Goal: Task Accomplishment & Management: Manage account settings

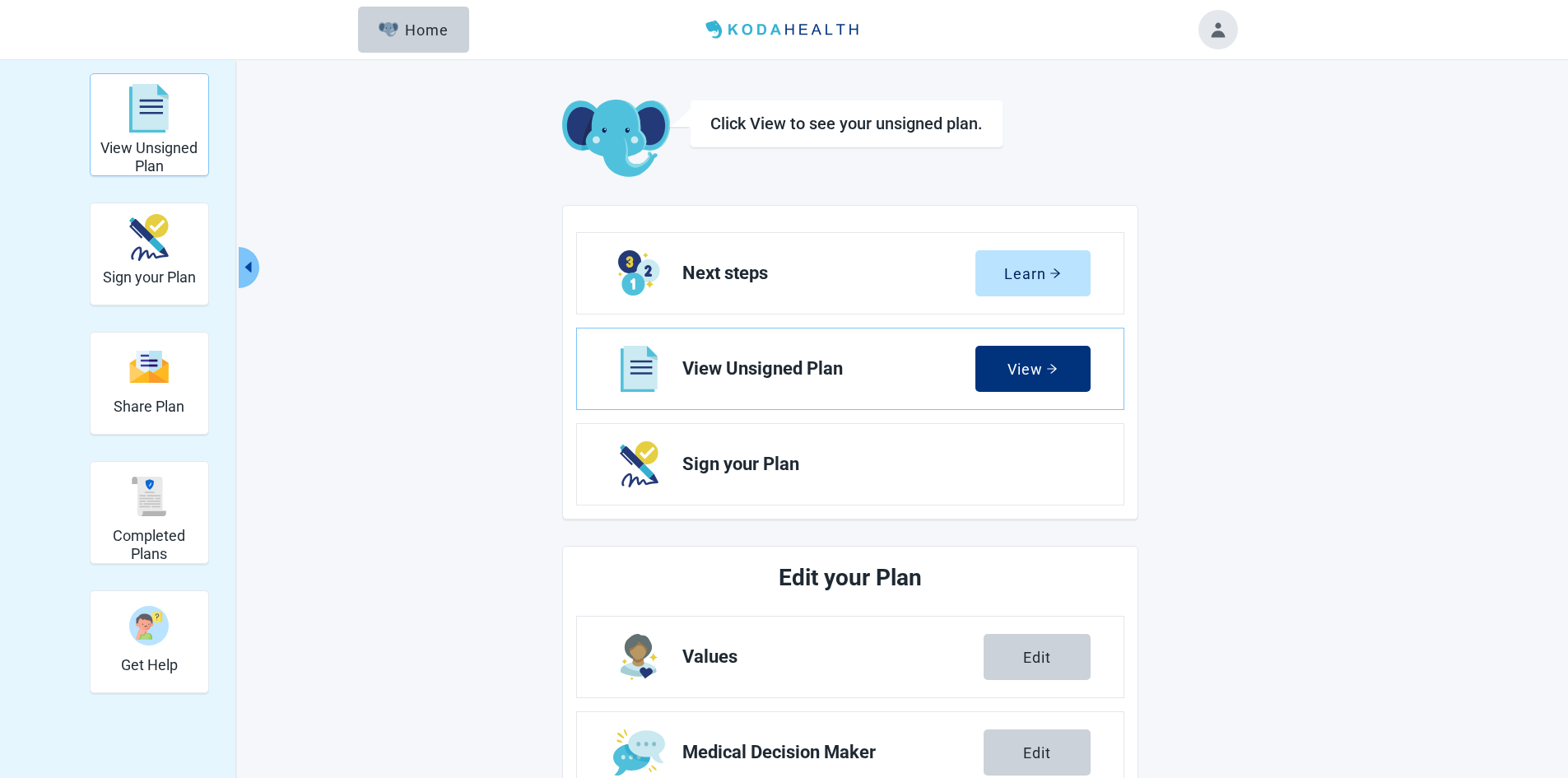
click at [156, 124] on img "View Unsigned Plan" at bounding box center [149, 109] width 40 height 49
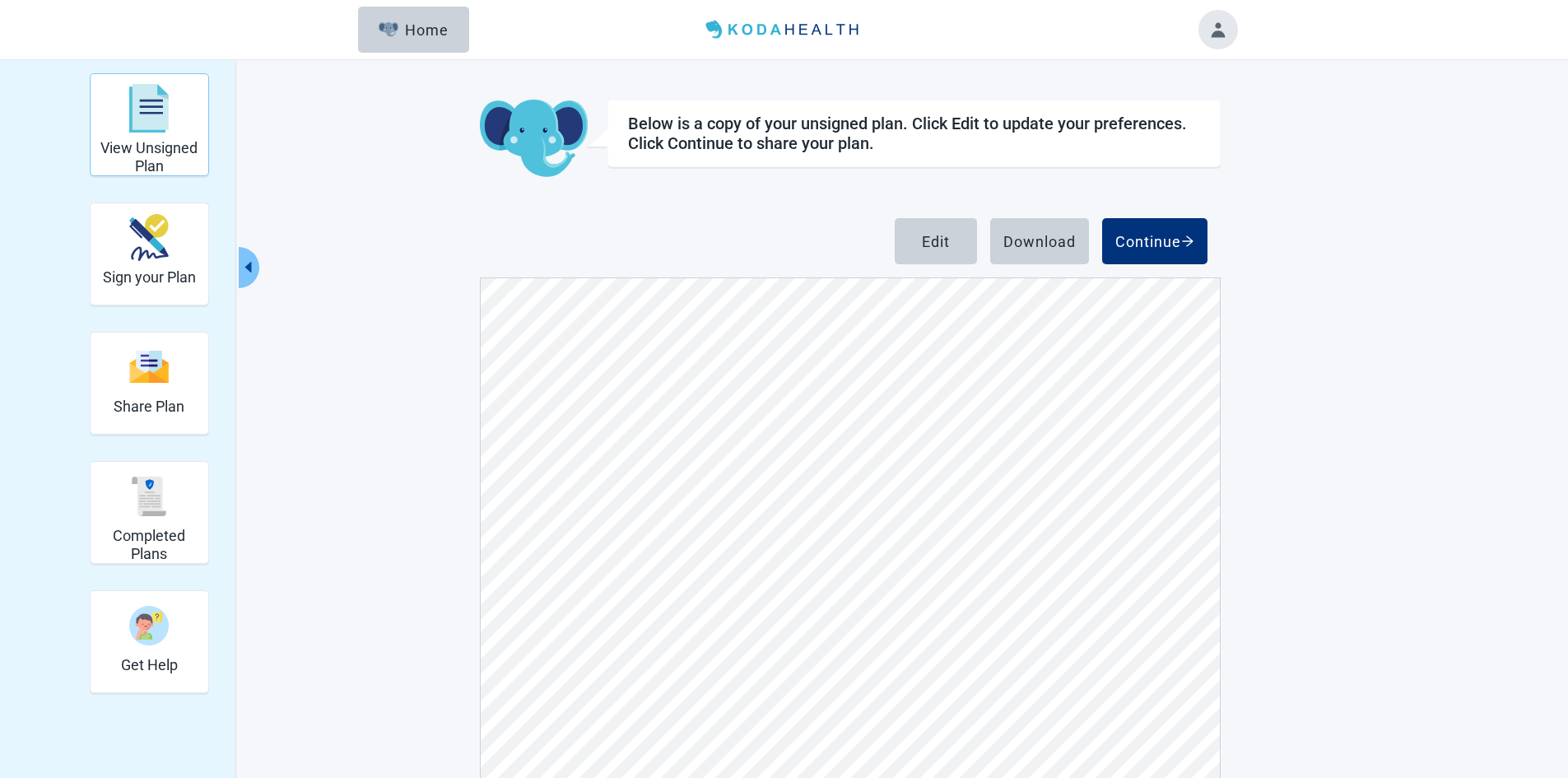
scroll to position [249, 0]
click at [931, 239] on div "Edit" at bounding box center [936, 241] width 28 height 16
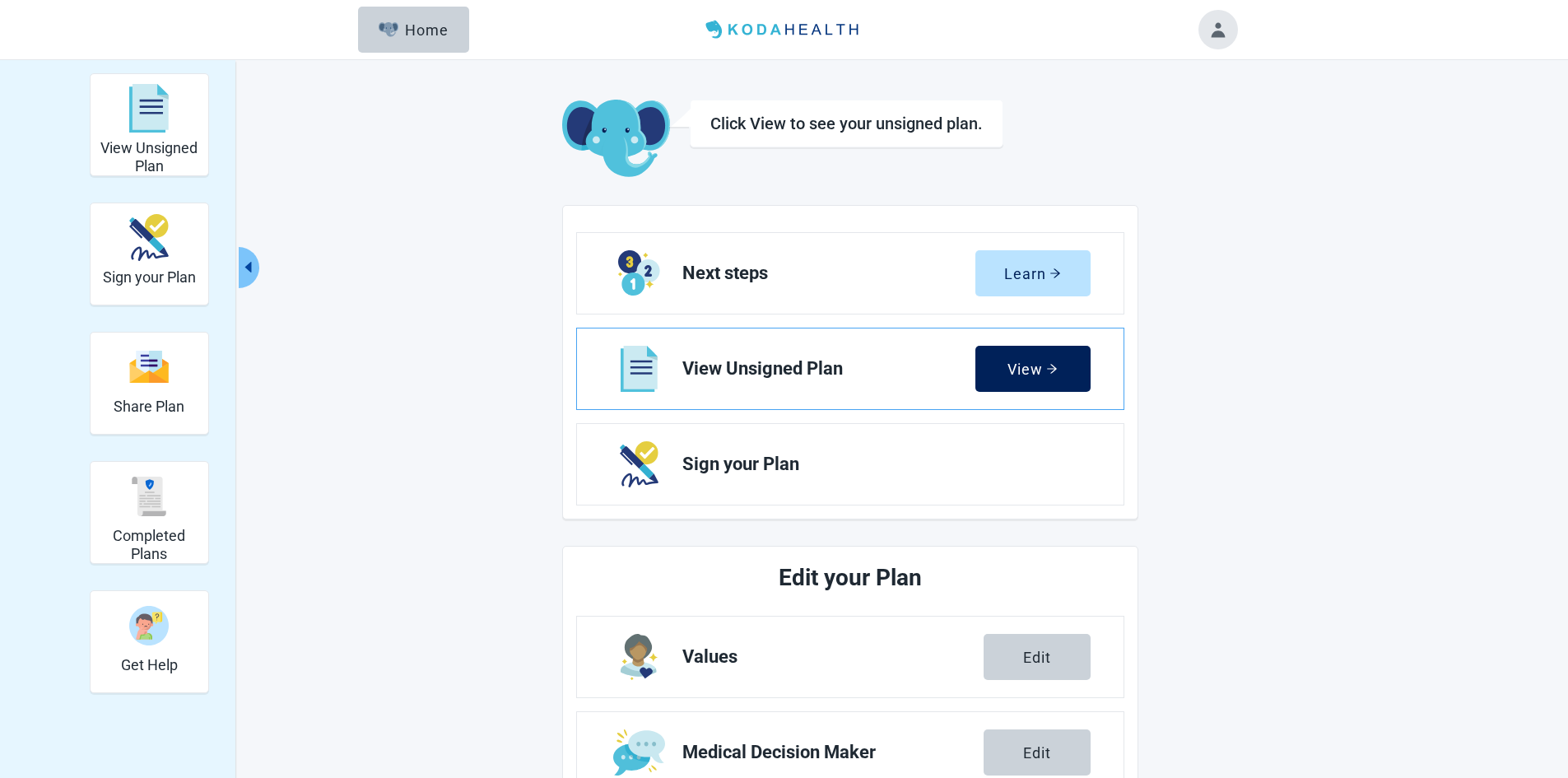
click at [1018, 370] on div "View" at bounding box center [1032, 368] width 50 height 16
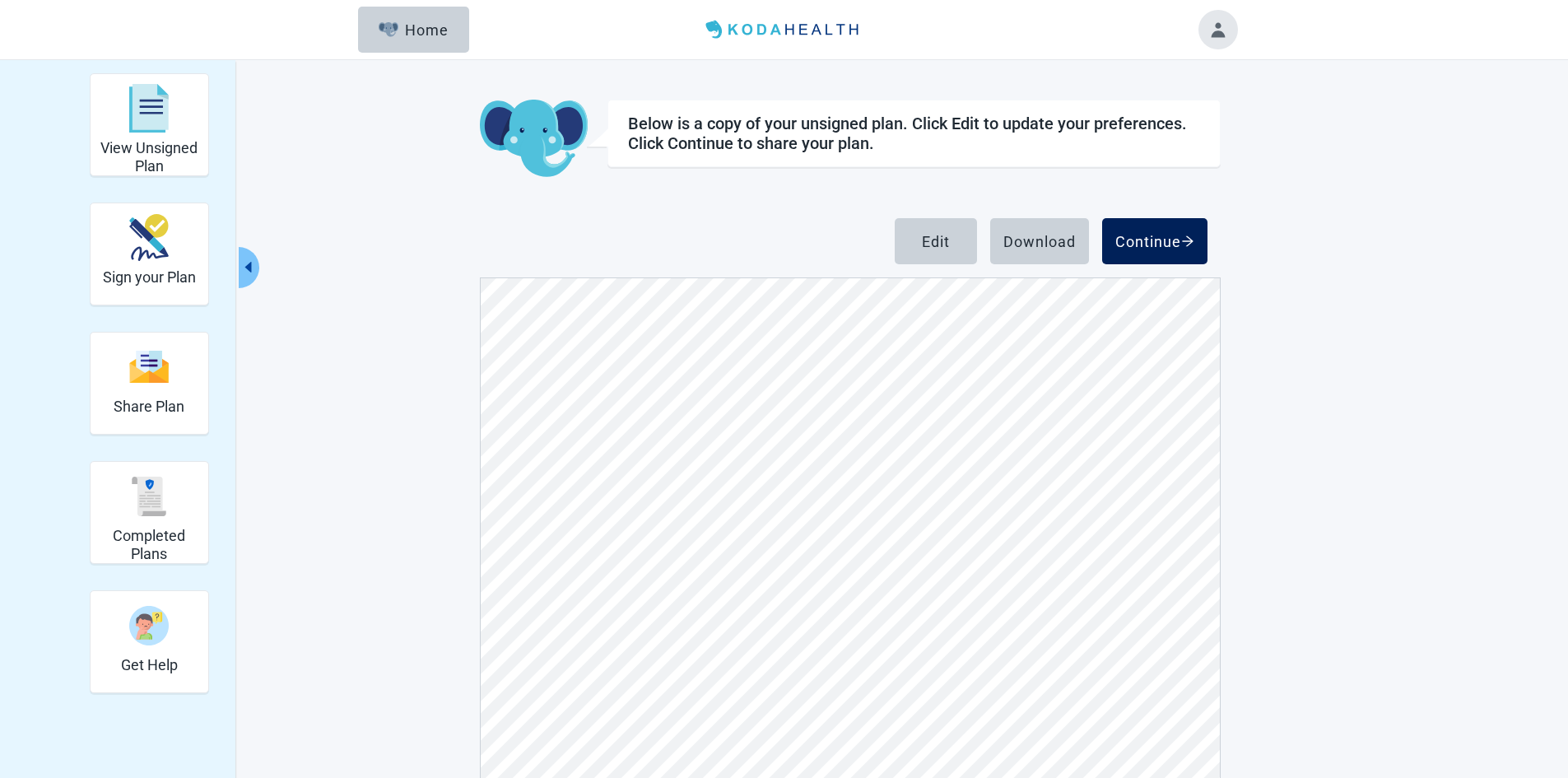
click at [1158, 232] on button "Continue" at bounding box center [1154, 241] width 105 height 46
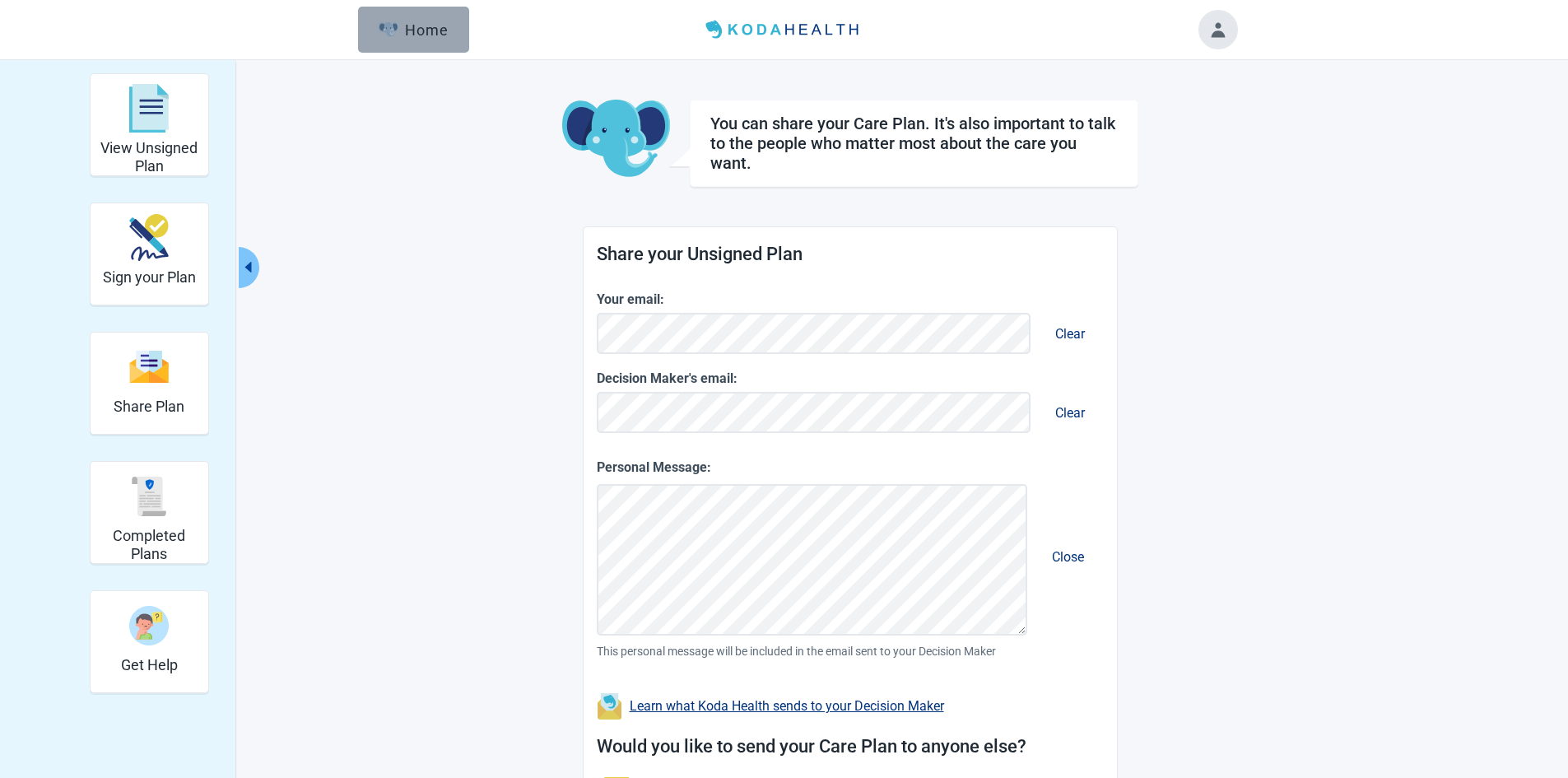
click at [423, 38] on div "Home" at bounding box center [414, 30] width 71 height 16
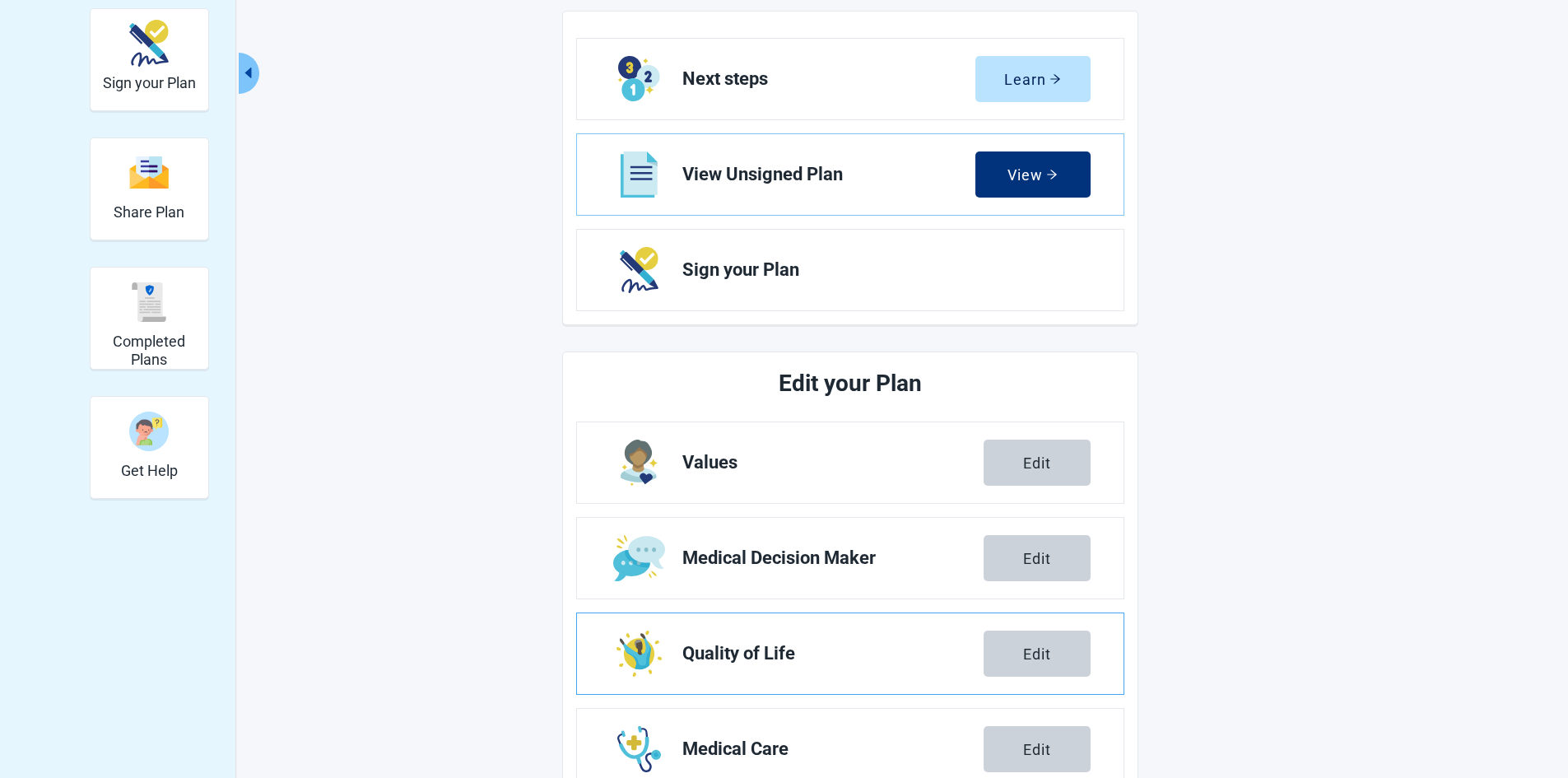
scroll to position [197, 0]
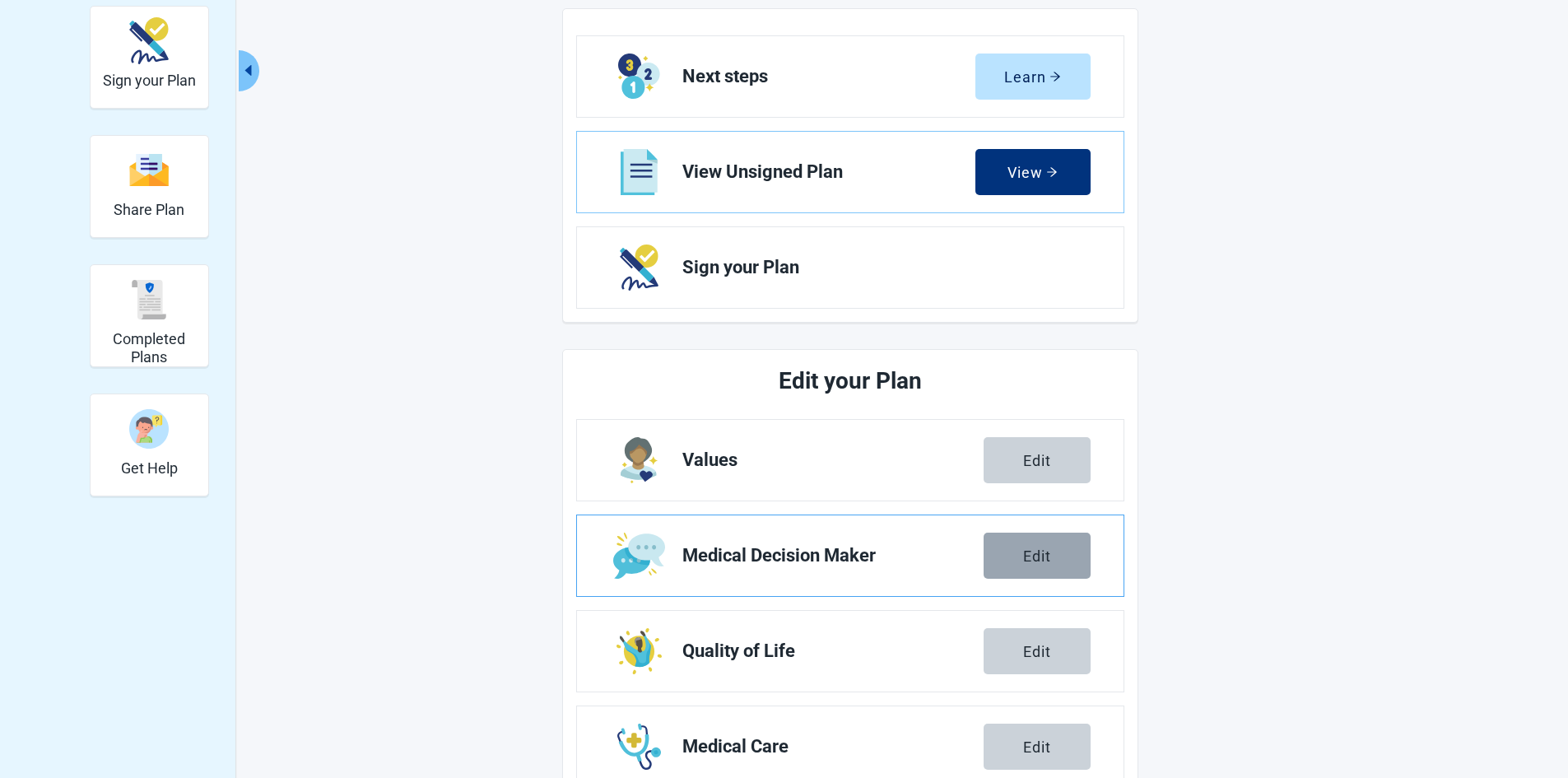
click at [1014, 551] on button "Edit" at bounding box center [1037, 555] width 107 height 46
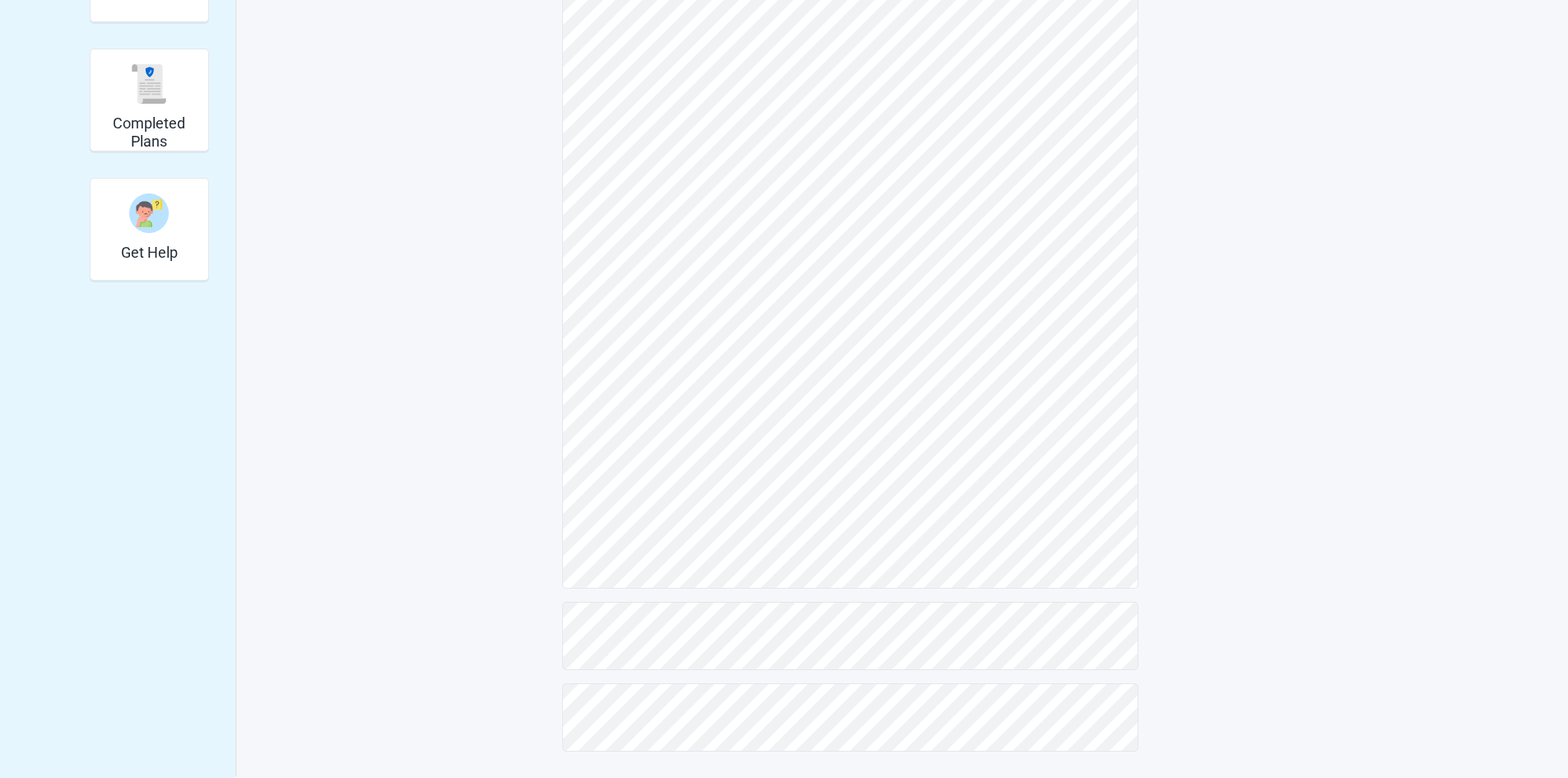
scroll to position [177, 0]
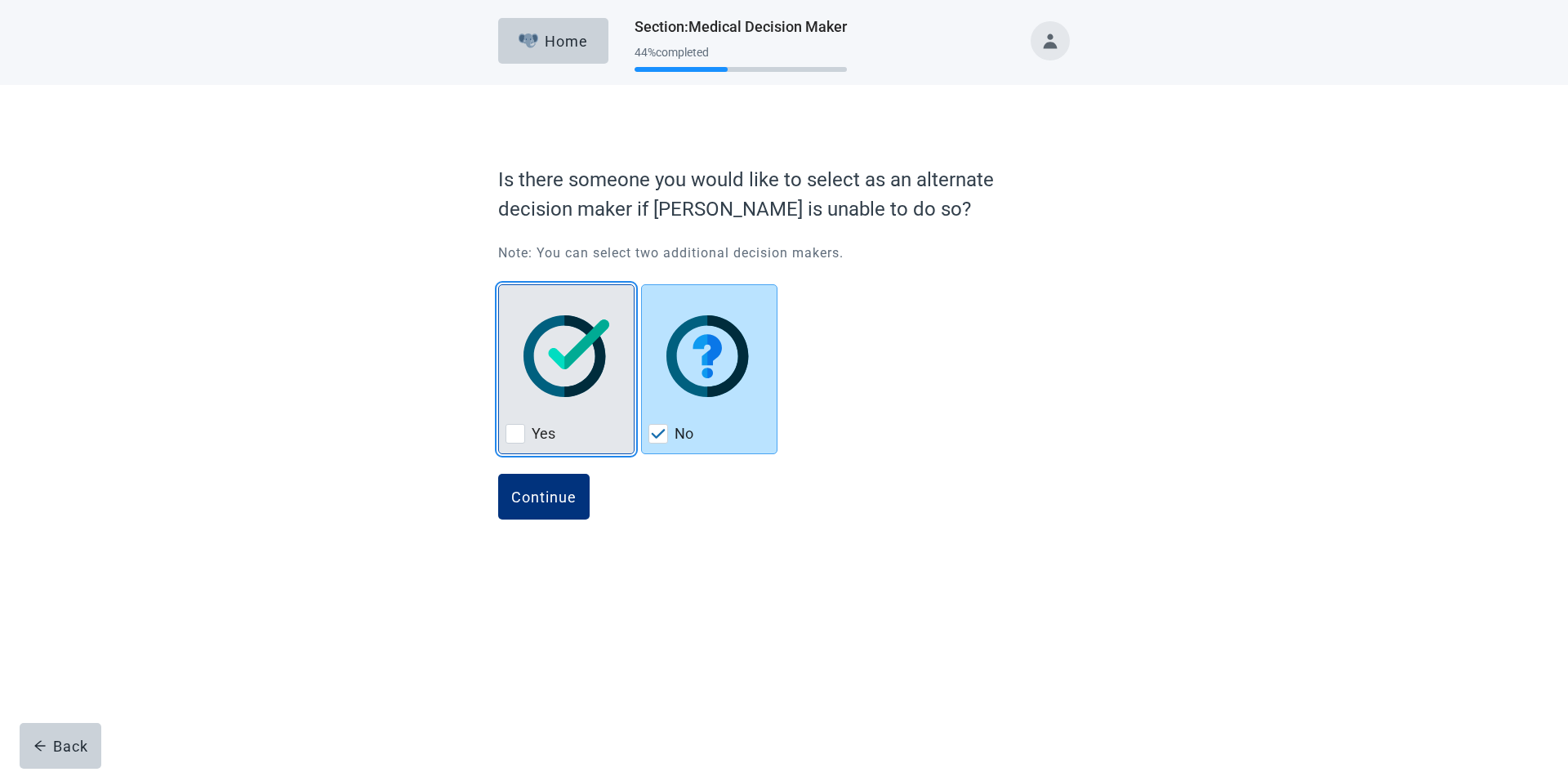
click at [507, 435] on div "Yes, checkbox, not checked" at bounding box center [515, 433] width 20 height 20
click at [499, 285] on input "Yes" at bounding box center [498, 285] width 1 height 1
checkbox input "true"
checkbox input "false"
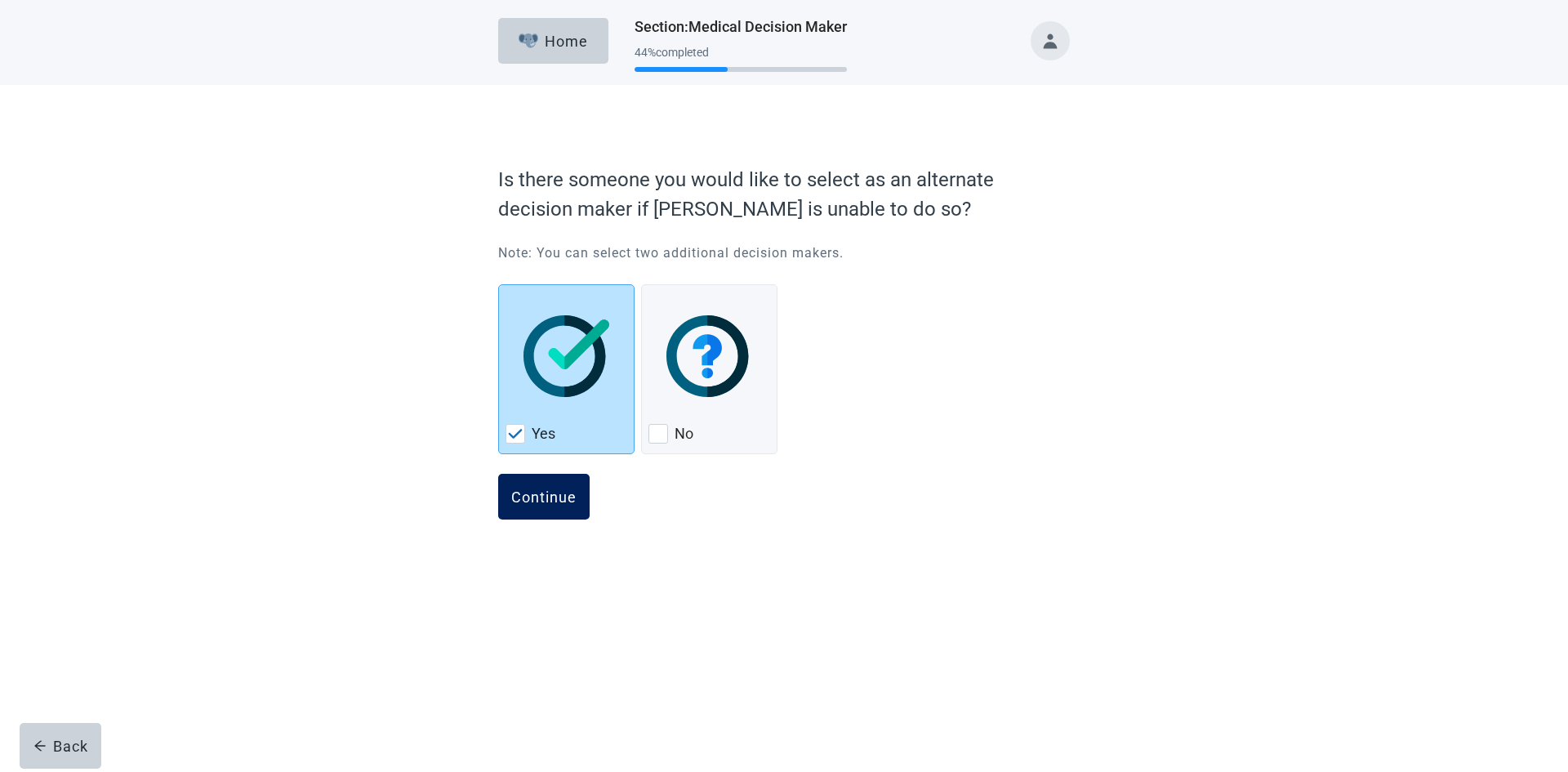
click at [530, 497] on div "Continue" at bounding box center [544, 496] width 65 height 16
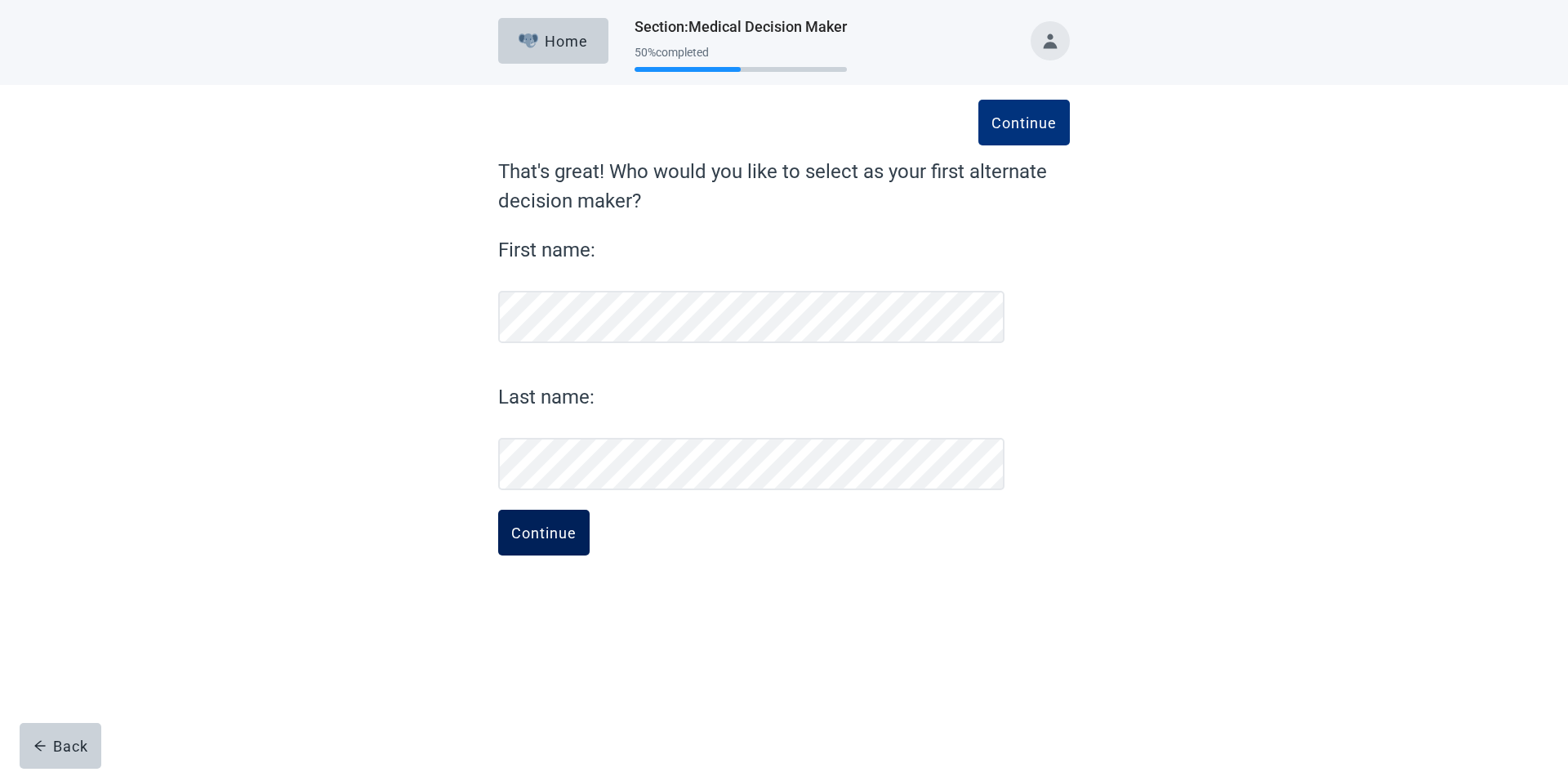
click at [530, 535] on div "Continue" at bounding box center [544, 532] width 65 height 16
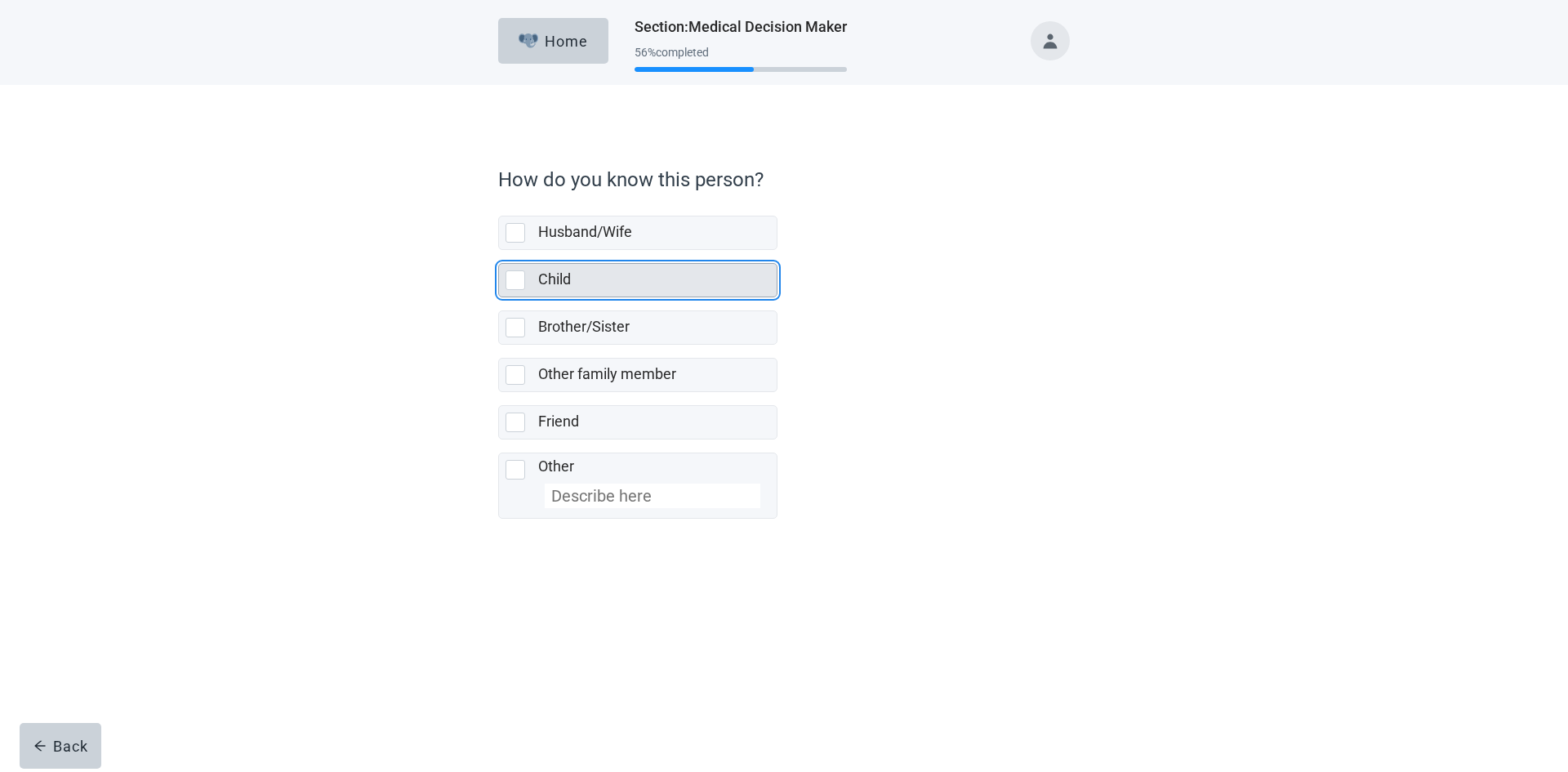
click at [522, 279] on div "Child, checkbox, not selected" at bounding box center [515, 281] width 20 height 20
click at [499, 251] on input "Child" at bounding box center [498, 250] width 1 height 1
checkbox input "true"
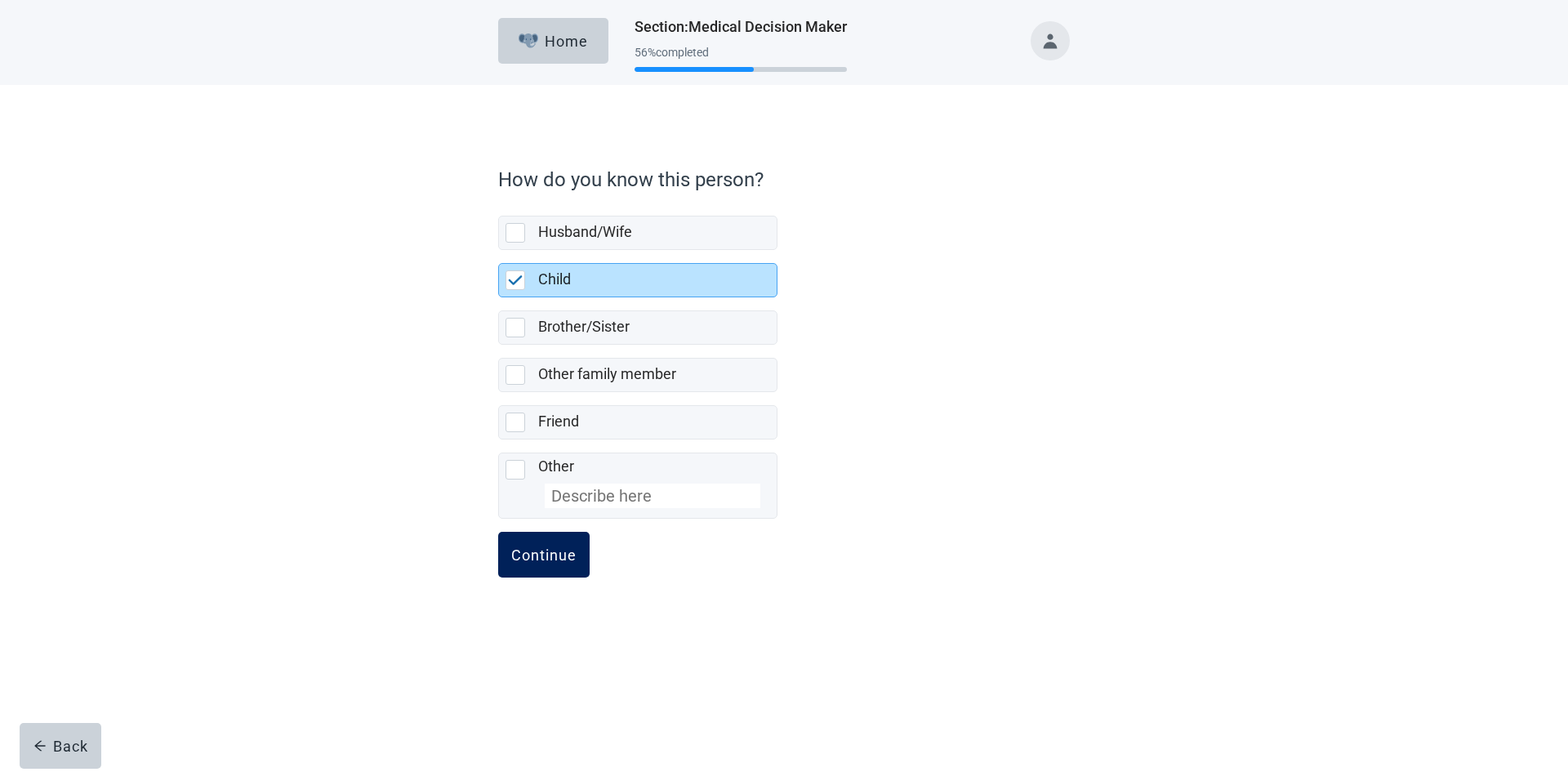
click at [543, 559] on div "Continue" at bounding box center [544, 554] width 65 height 16
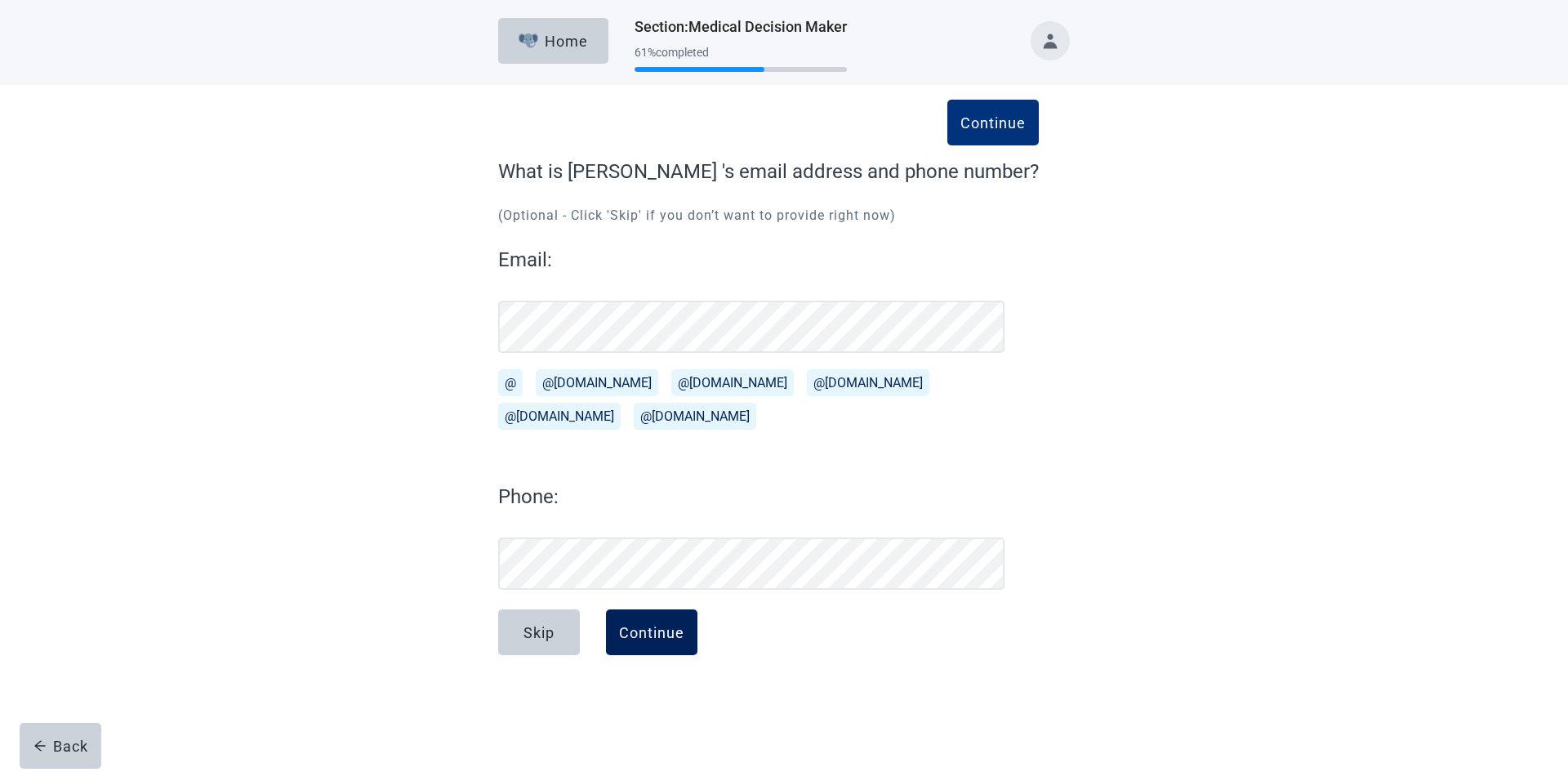
click at [665, 634] on div "Continue" at bounding box center [652, 632] width 65 height 16
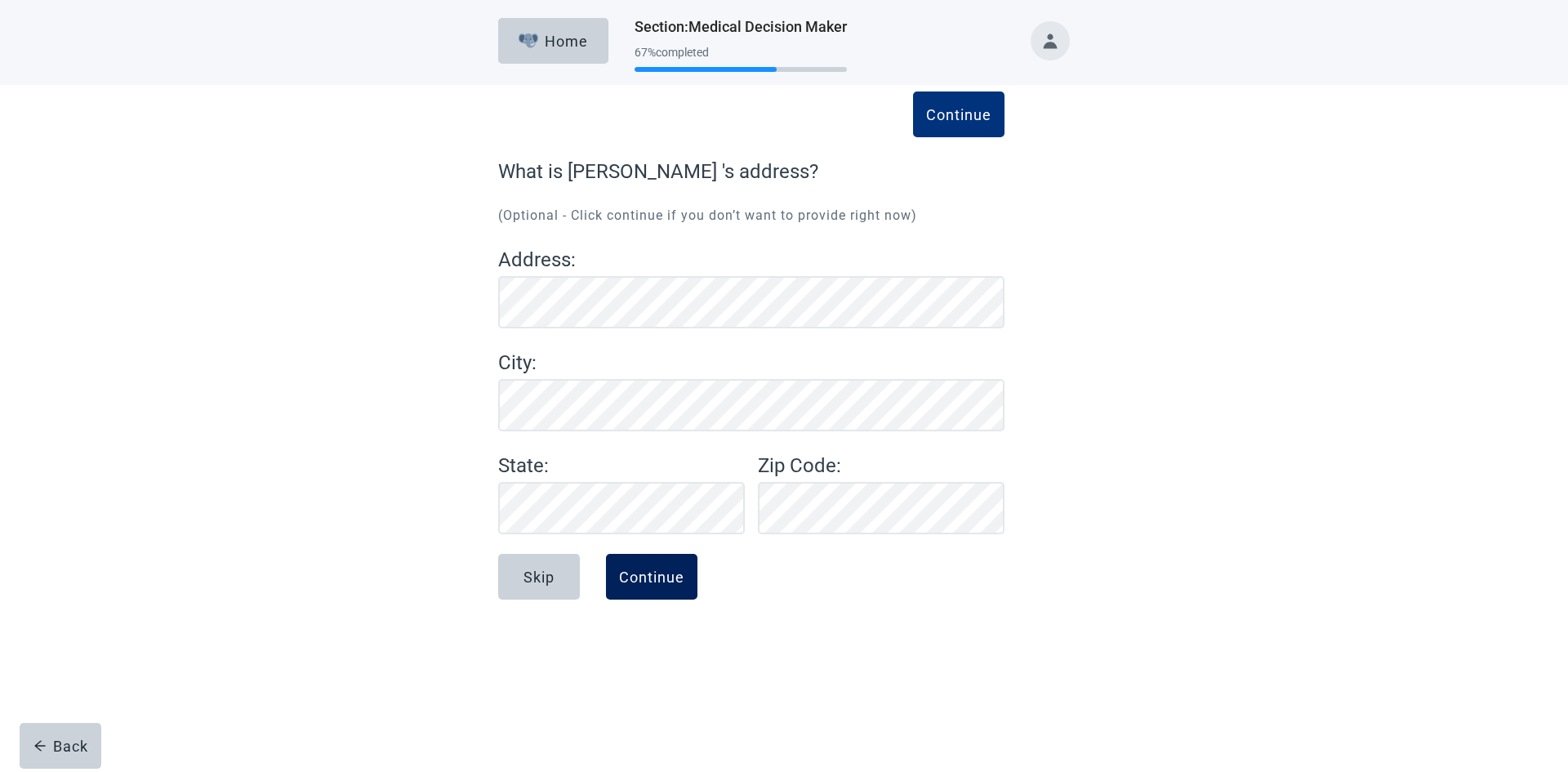
click at [642, 572] on div "Continue" at bounding box center [652, 577] width 65 height 16
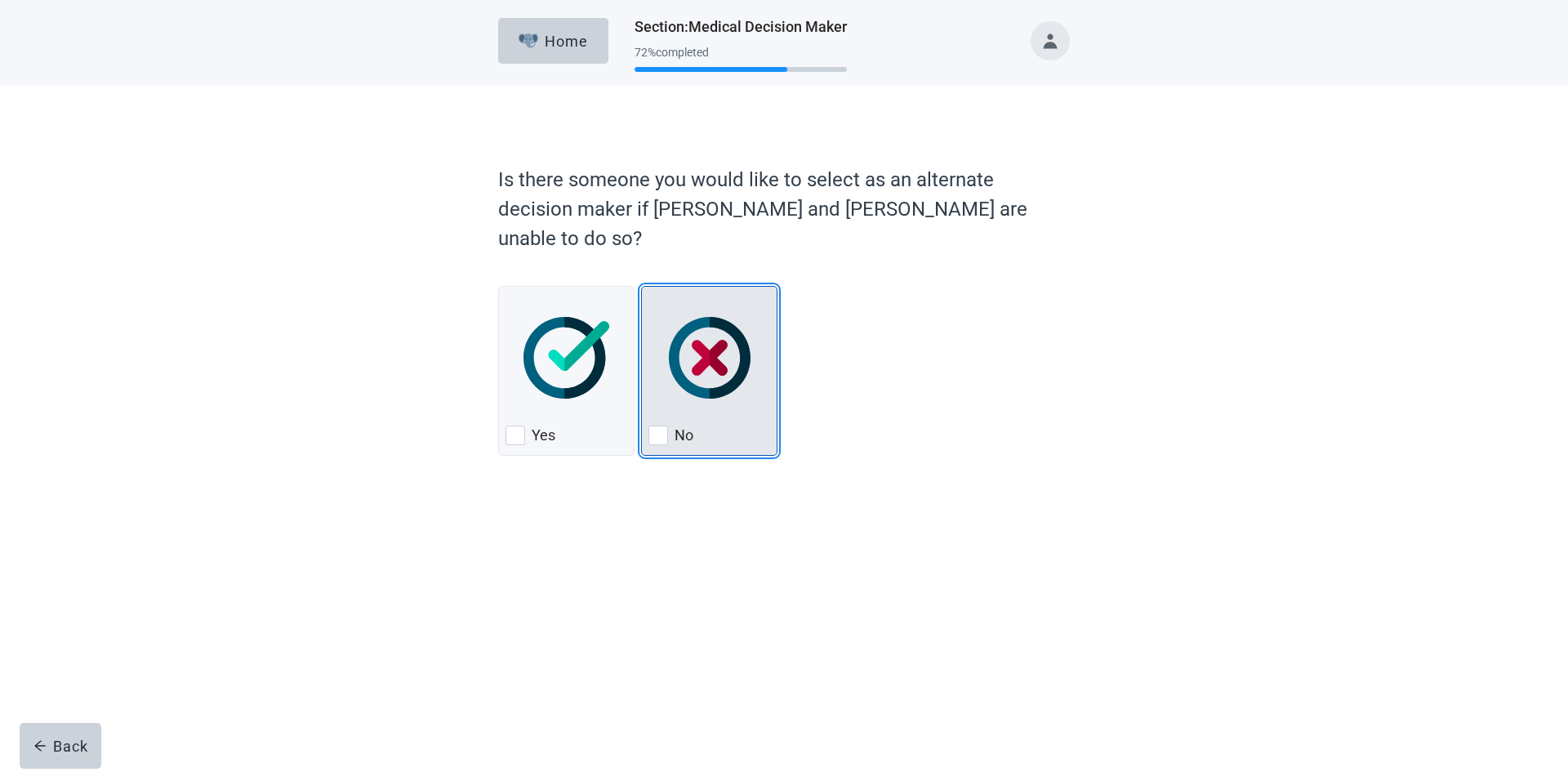
click at [655, 425] on div "No, checkbox, not checked" at bounding box center [658, 435] width 20 height 20
click at [642, 287] on input "No" at bounding box center [641, 286] width 1 height 1
checkbox input "true"
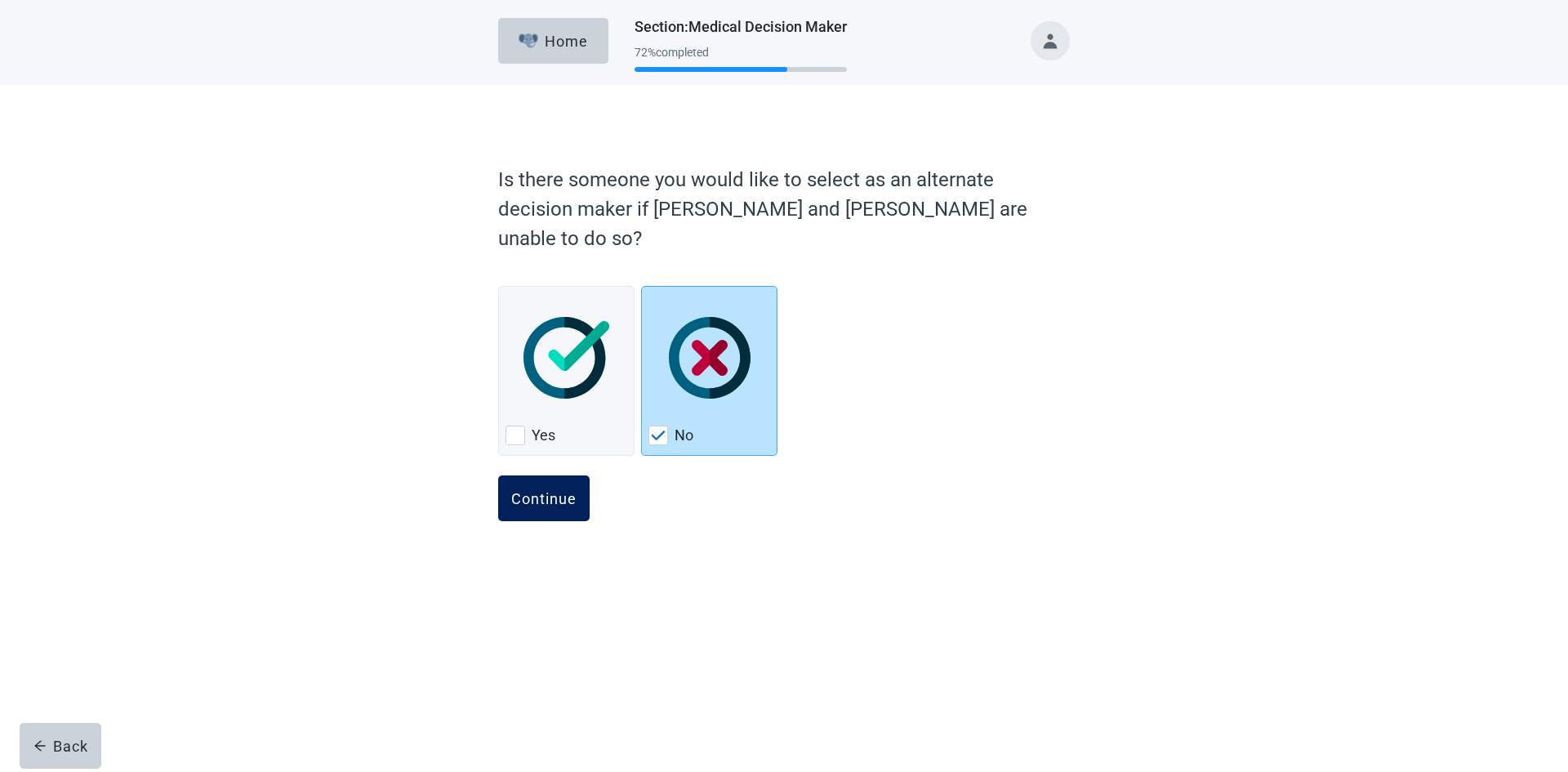
click at [541, 490] on div "Continue" at bounding box center [544, 498] width 65 height 16
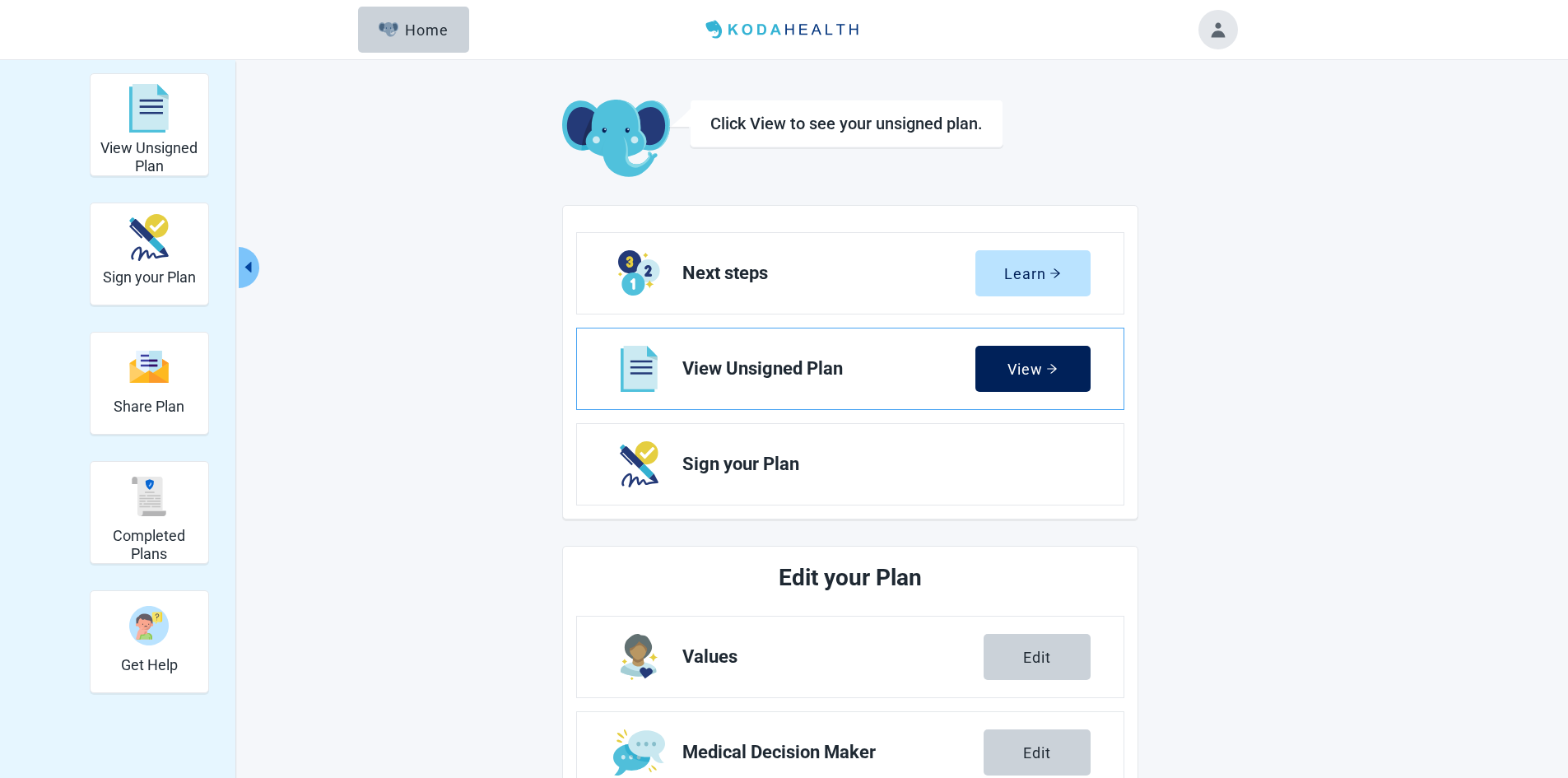
click at [1018, 366] on div "View" at bounding box center [1032, 368] width 50 height 16
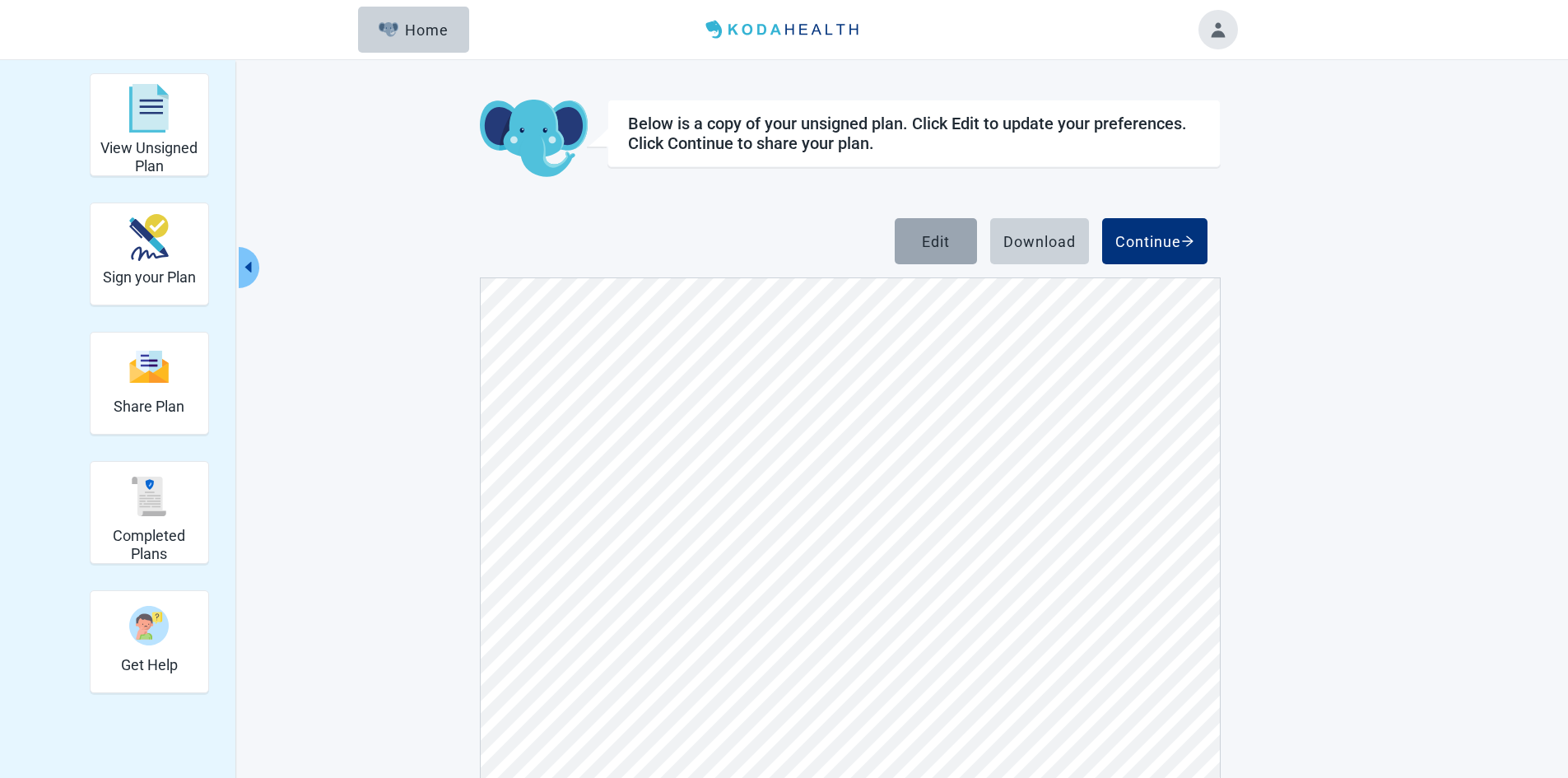
click at [933, 237] on div "Edit" at bounding box center [936, 241] width 28 height 16
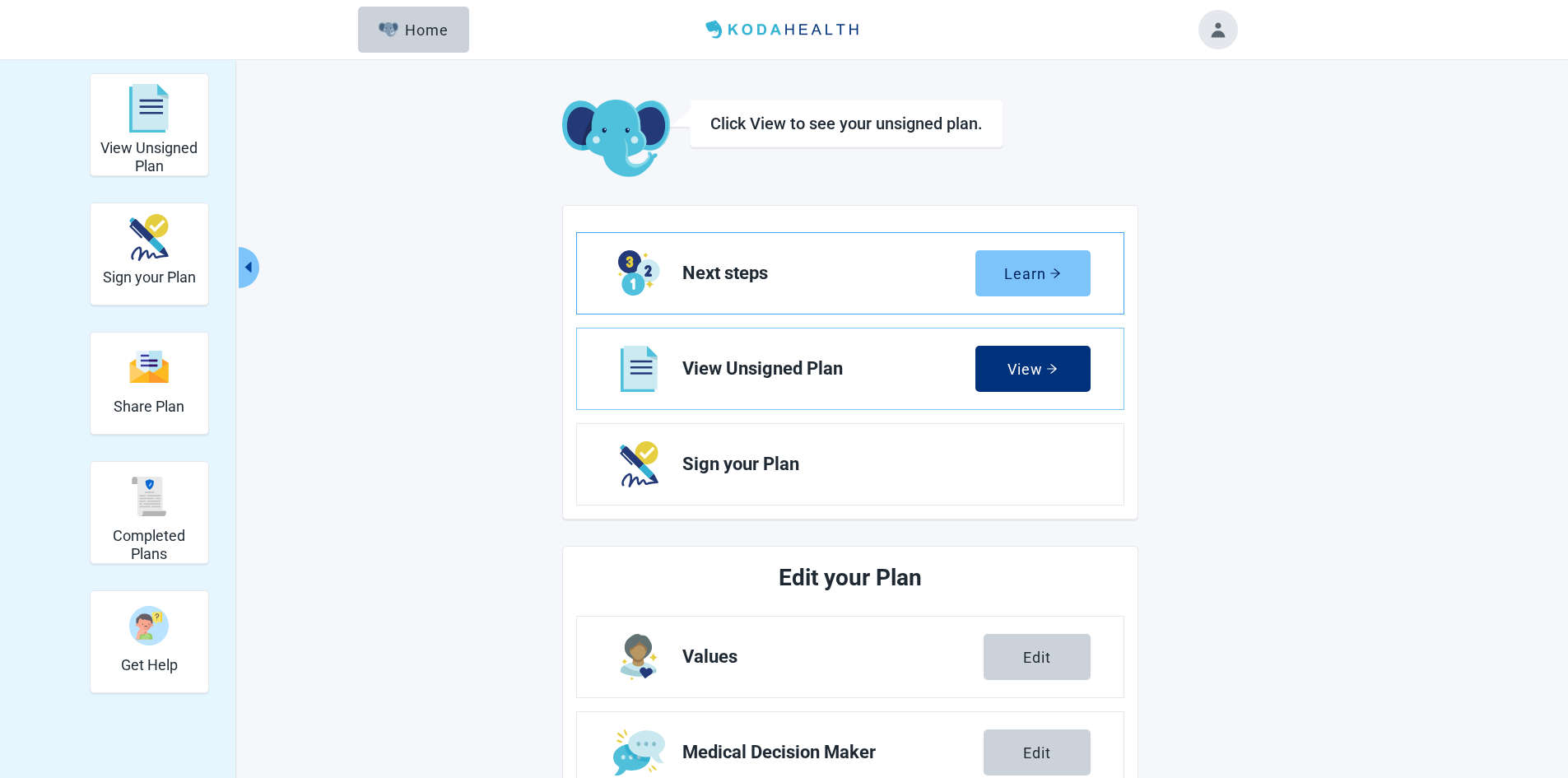
click at [1040, 283] on button "Learn" at bounding box center [1032, 274] width 115 height 46
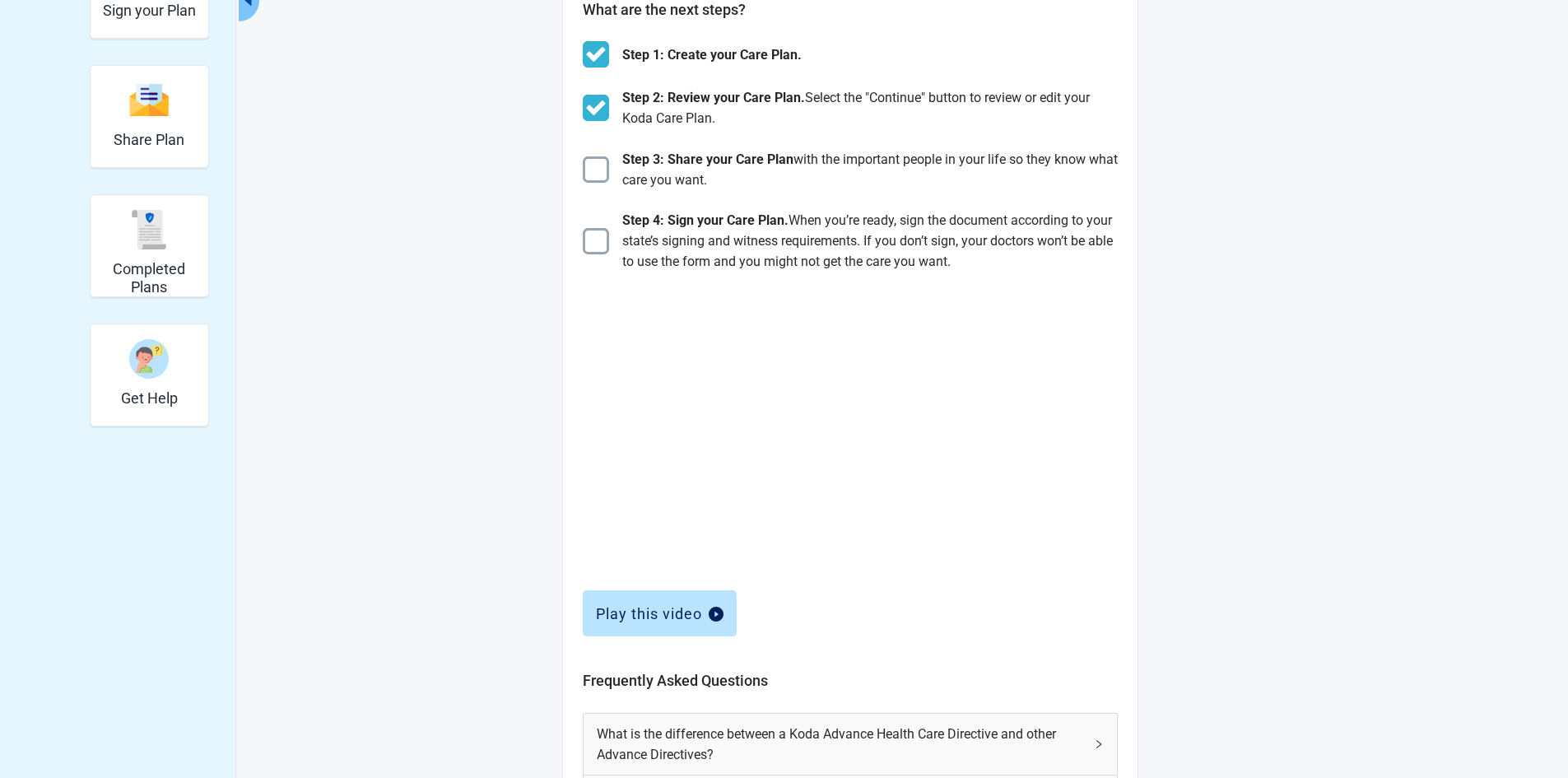
scroll to position [307, 0]
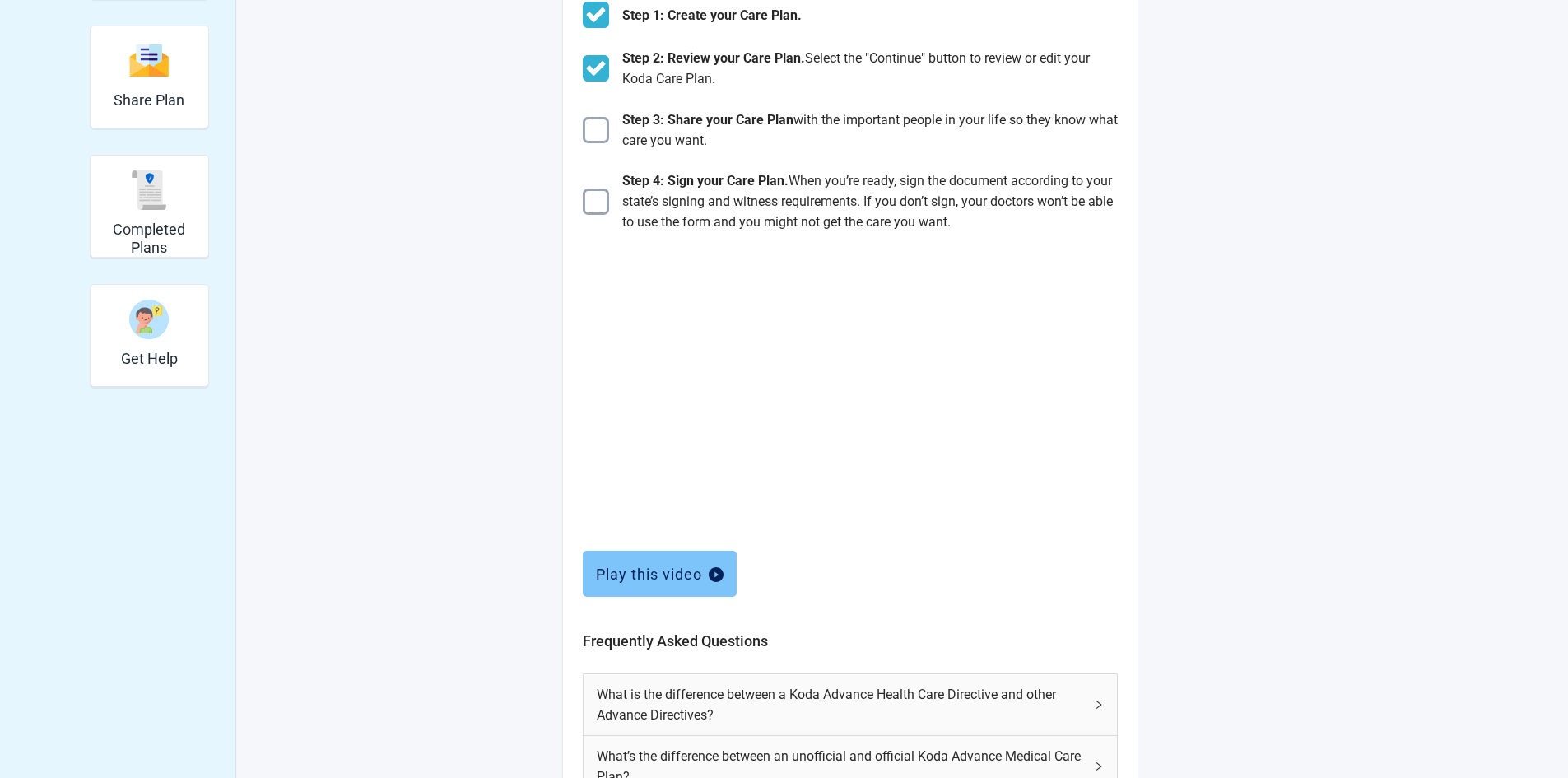
click at [663, 571] on div "Play this video" at bounding box center [659, 574] width 128 height 16
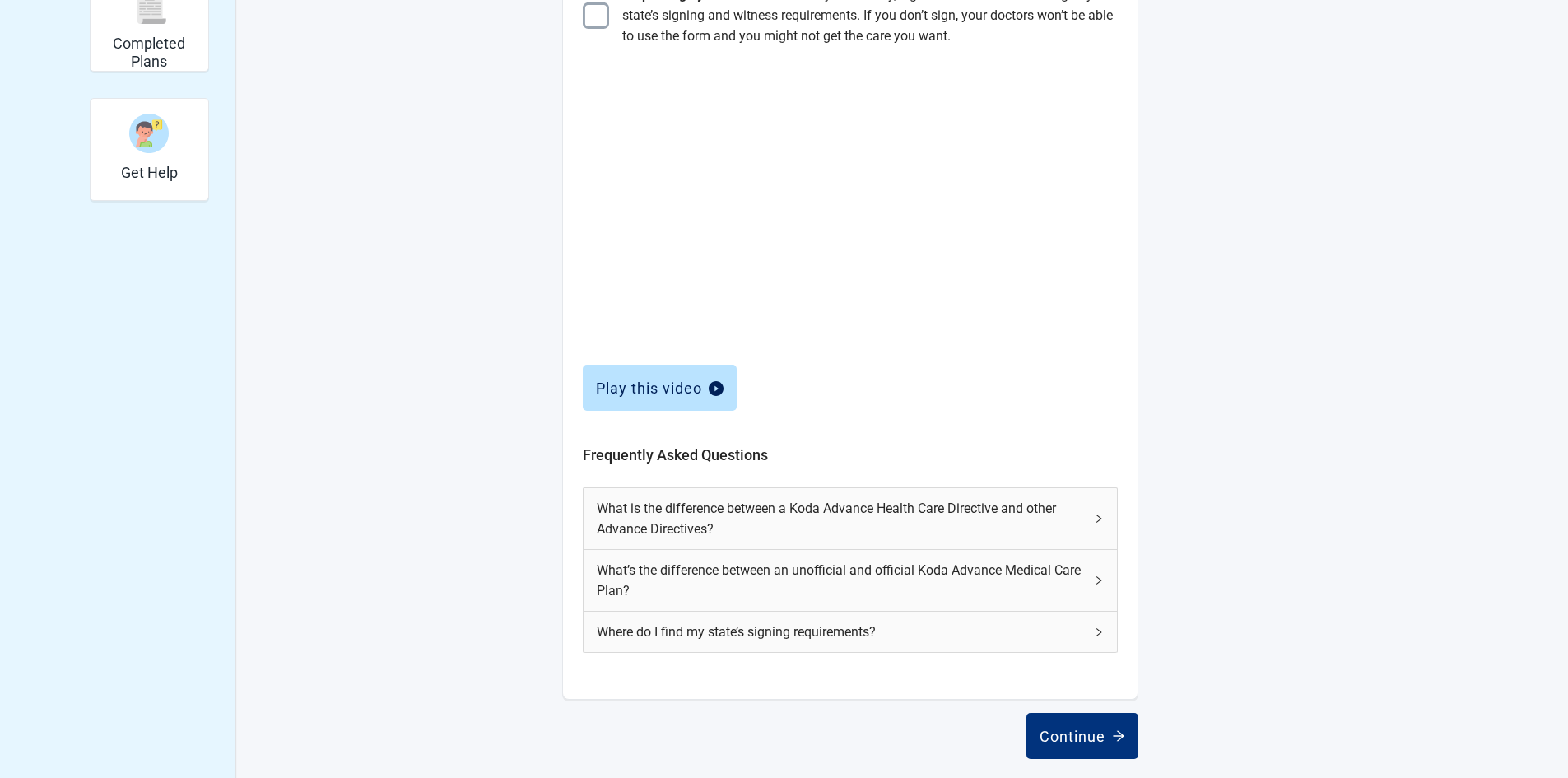
scroll to position [495, 0]
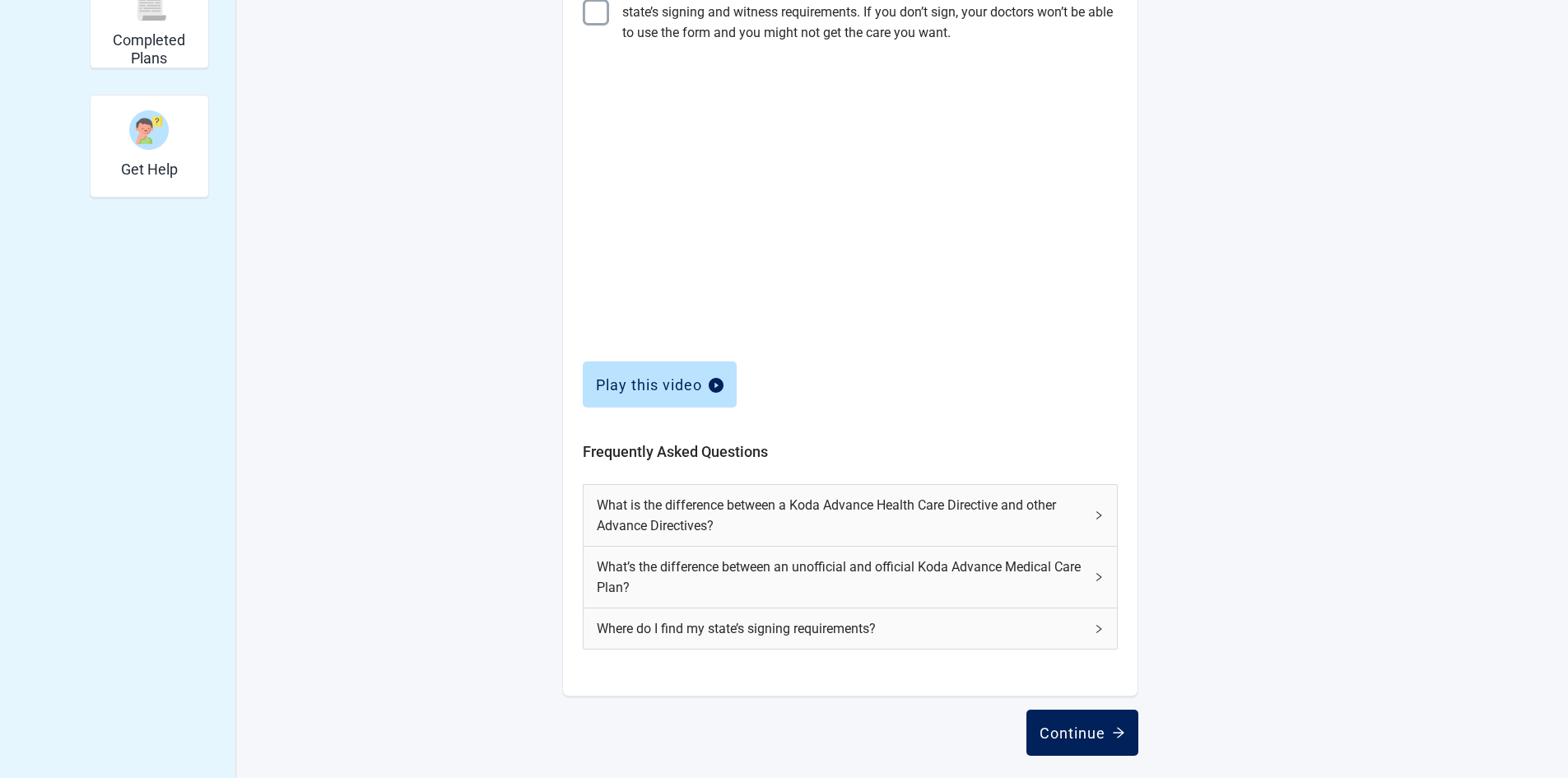
click at [1073, 732] on div "Continue" at bounding box center [1082, 733] width 86 height 16
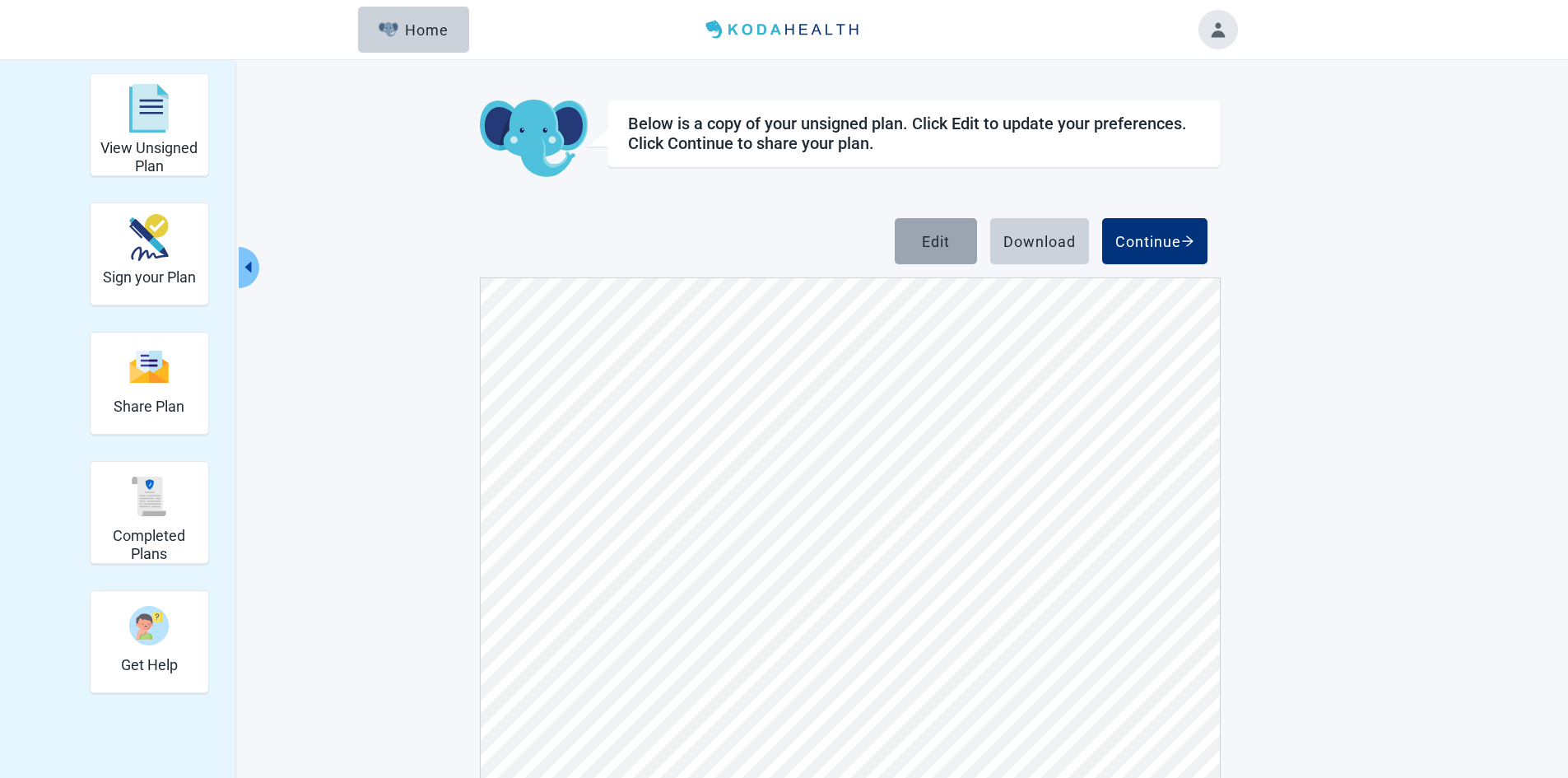
click at [946, 227] on button "Edit" at bounding box center [936, 241] width 82 height 46
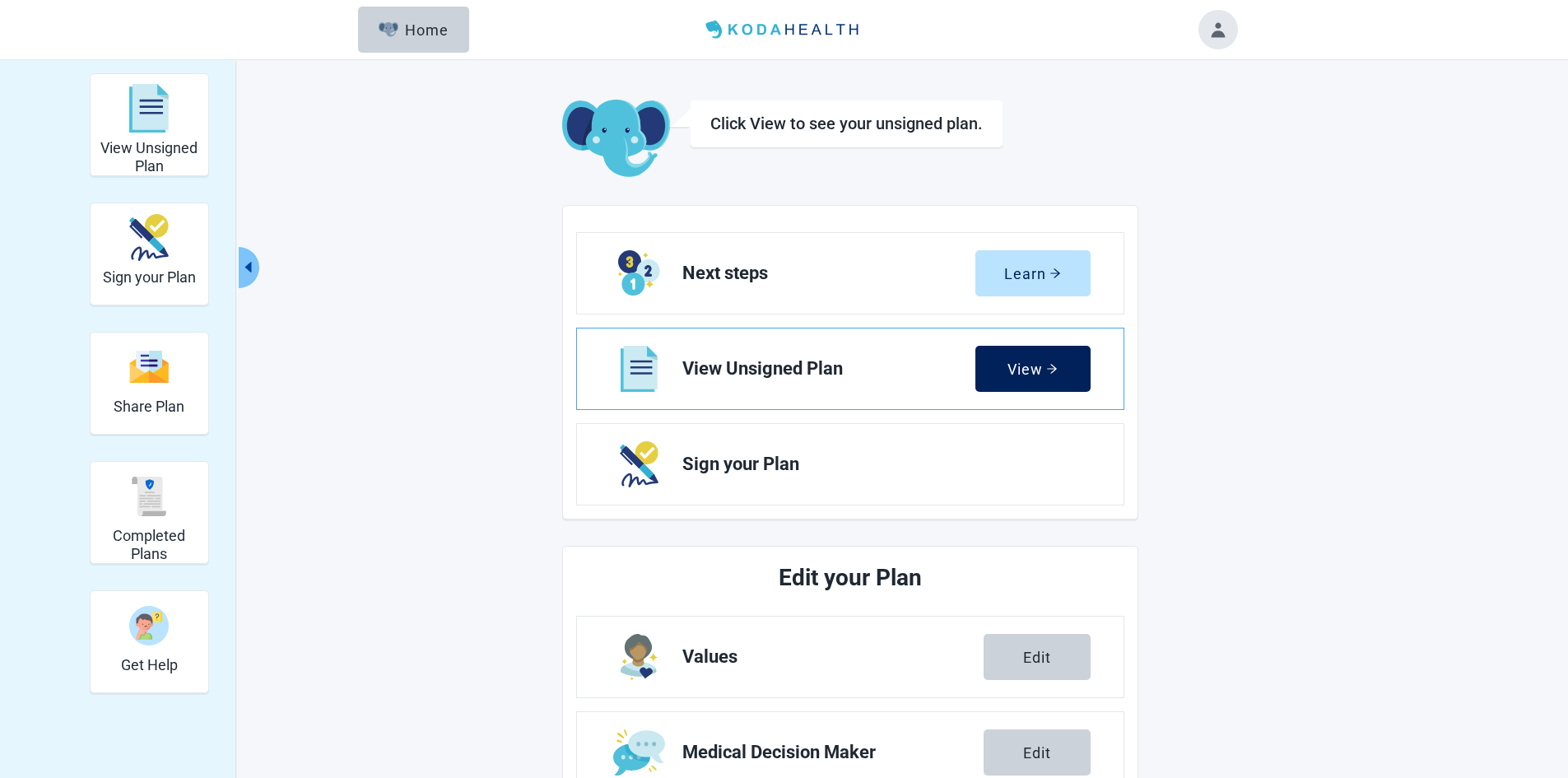
click at [1018, 370] on div "View" at bounding box center [1032, 368] width 50 height 16
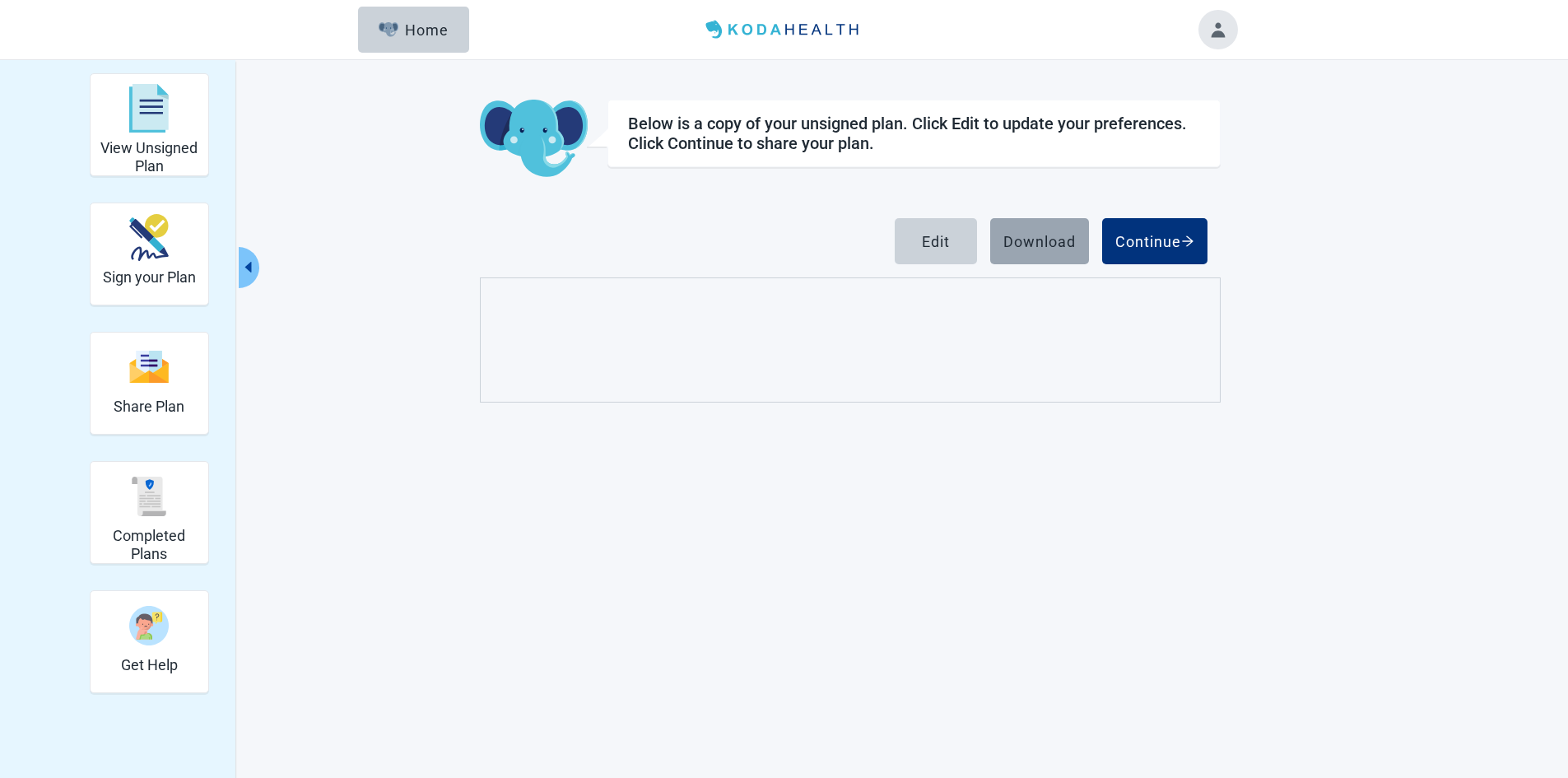
click at [1033, 246] on div "Download" at bounding box center [1039, 241] width 73 height 16
click at [936, 240] on div "Edit" at bounding box center [936, 241] width 28 height 16
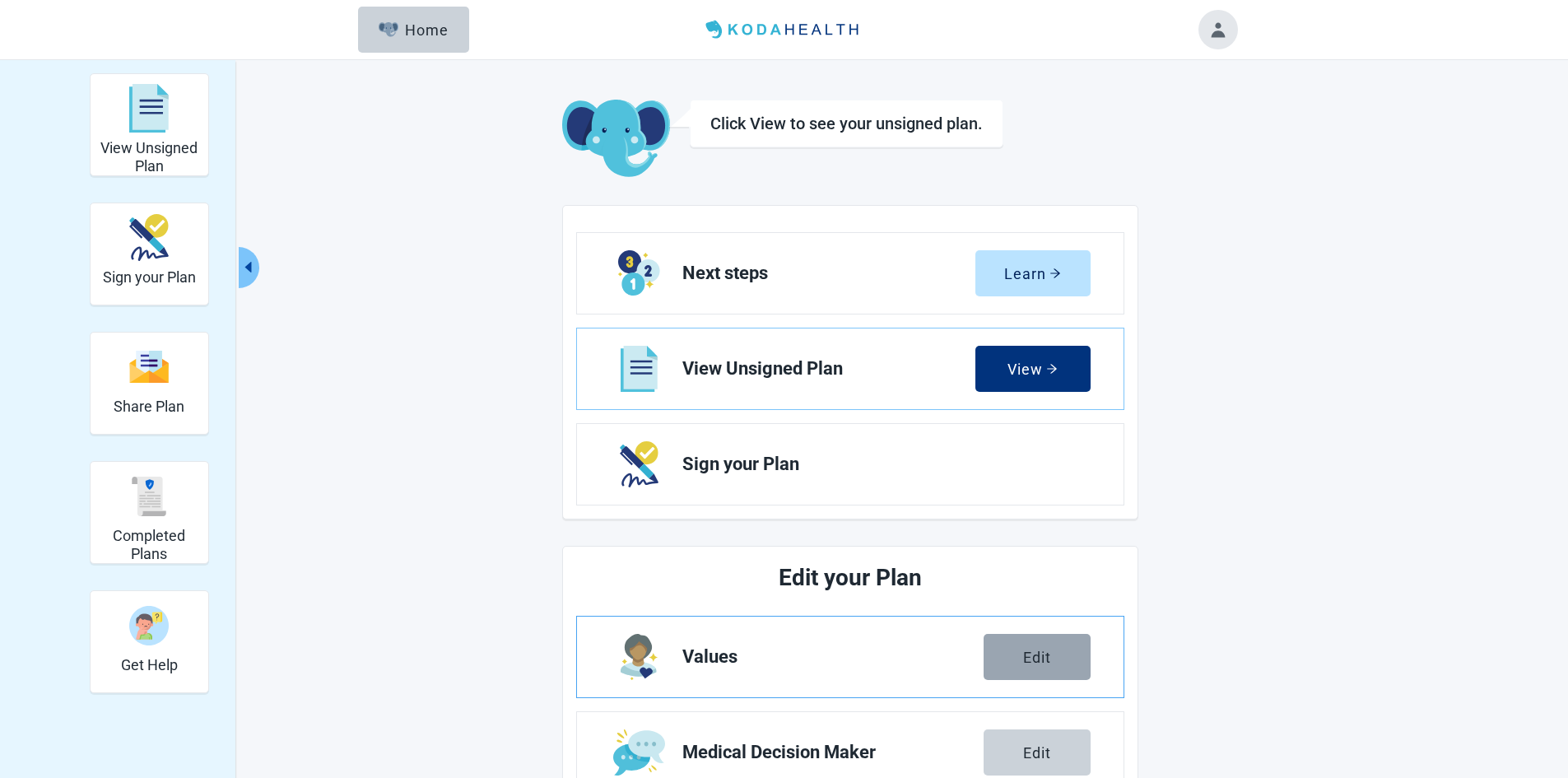
click at [1040, 653] on div "Edit" at bounding box center [1037, 657] width 28 height 16
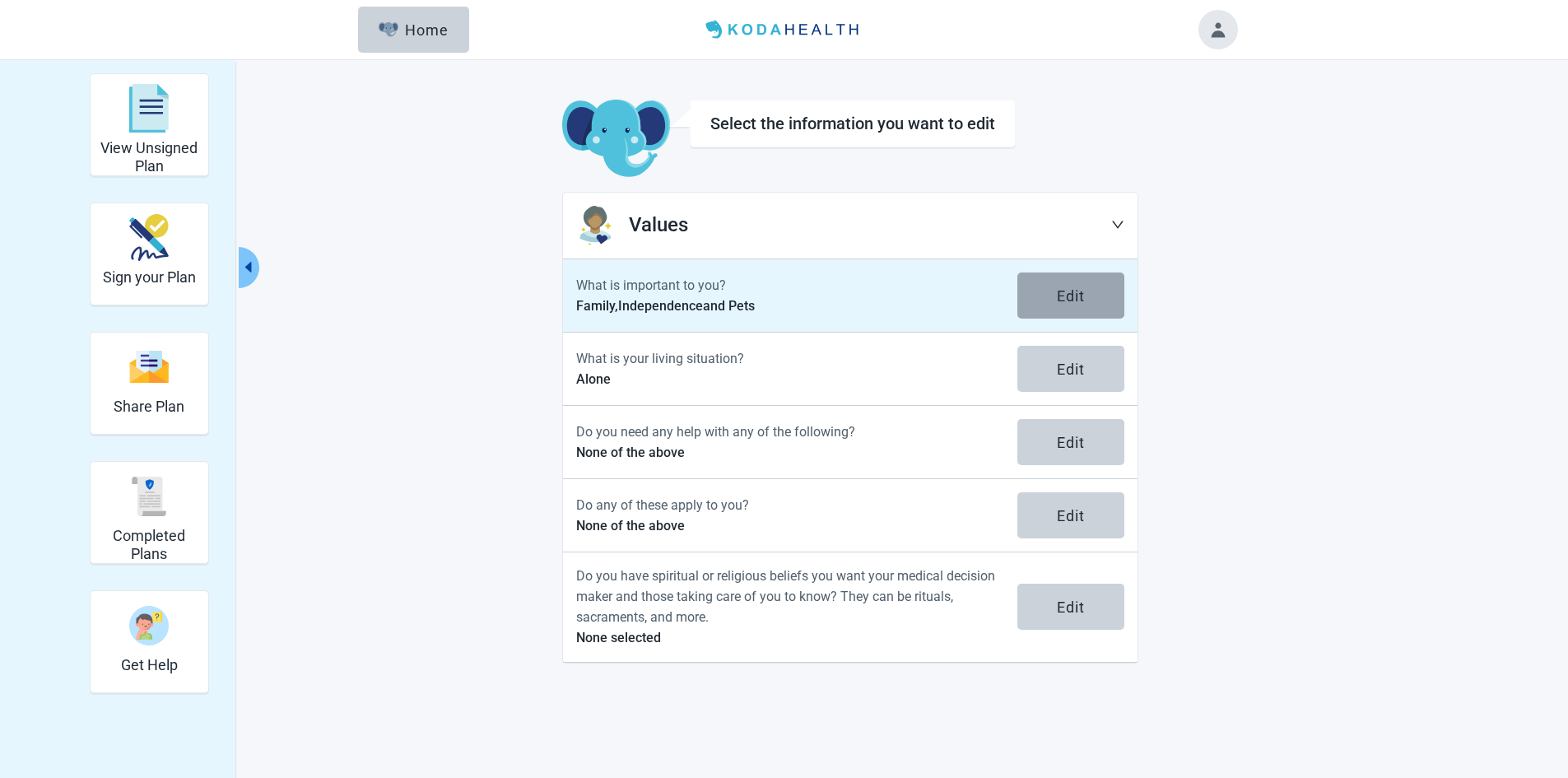
click at [1088, 300] on button "Edit" at bounding box center [1070, 296] width 107 height 46
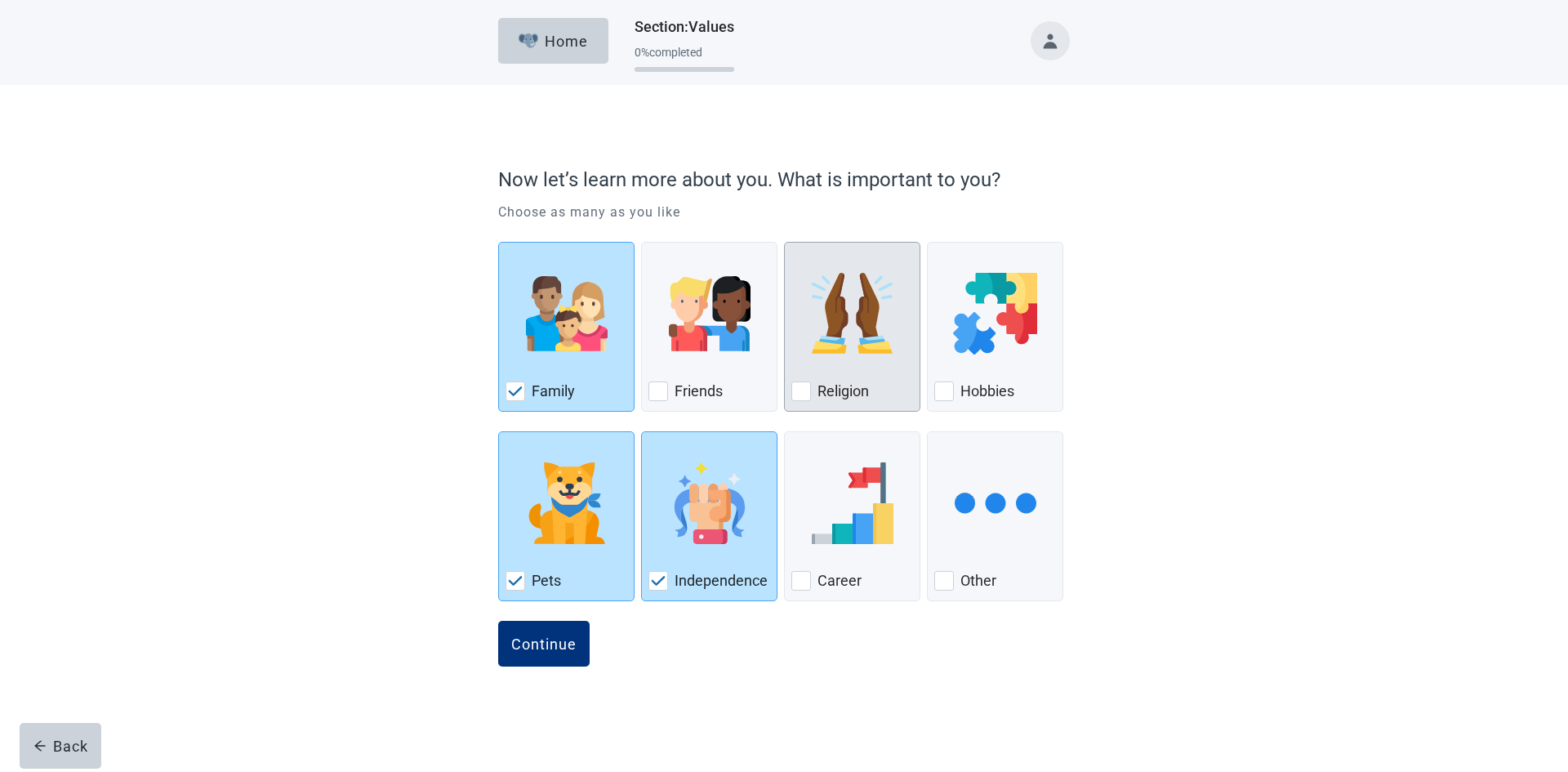
click at [806, 385] on div "Religion, checkbox, not checked" at bounding box center [801, 391] width 20 height 20
click at [785, 243] on input "Religion" at bounding box center [784, 242] width 1 height 1
checkbox input "true"
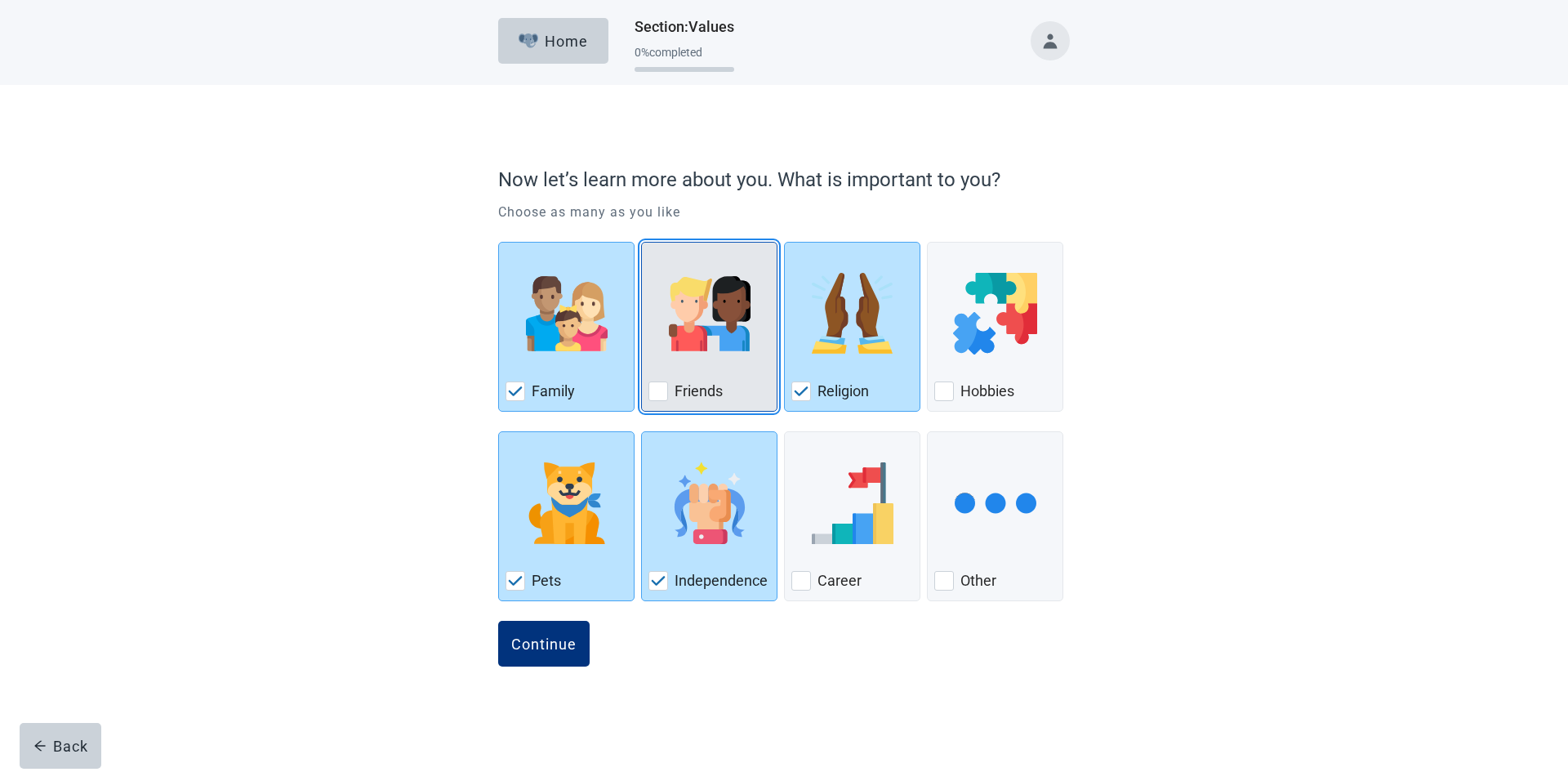
click at [659, 384] on div "Friends, checkbox, not checked" at bounding box center [658, 391] width 20 height 20
click at [642, 243] on input "Friends" at bounding box center [641, 242] width 1 height 1
checkbox input "true"
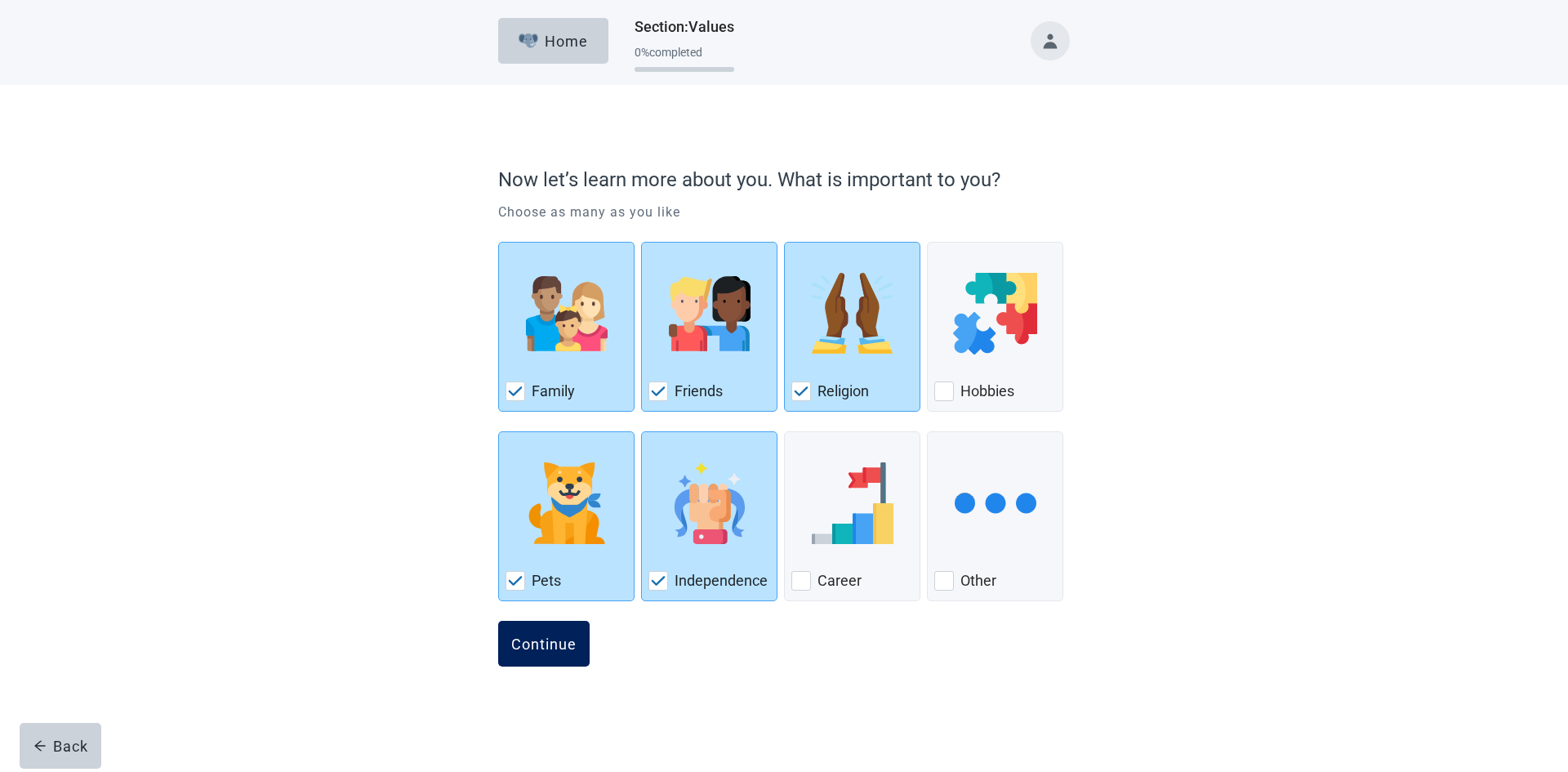
click at [522, 646] on div "Continue" at bounding box center [544, 644] width 65 height 16
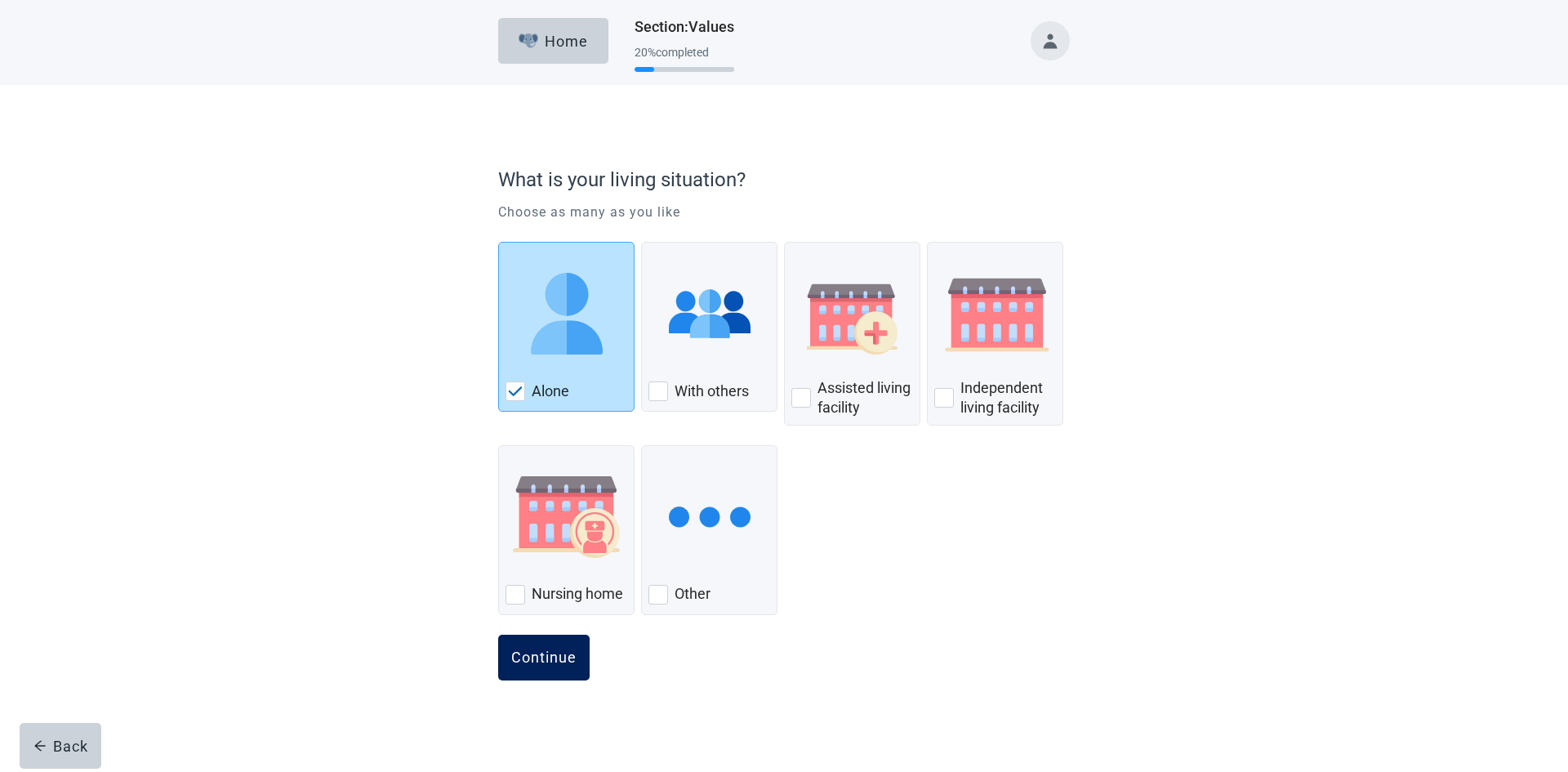
click at [538, 659] on div "Continue" at bounding box center [544, 658] width 65 height 16
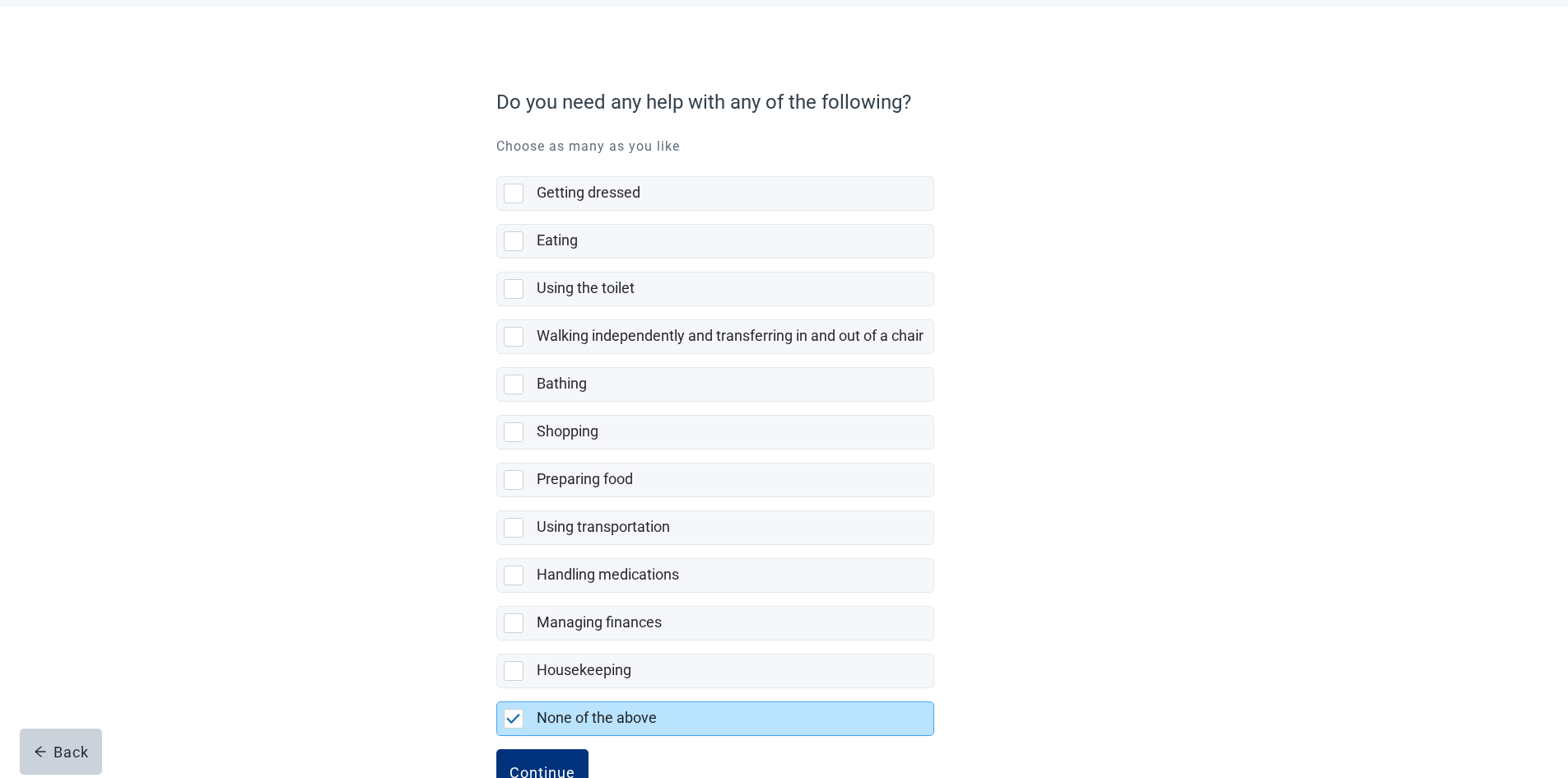
scroll to position [133, 0]
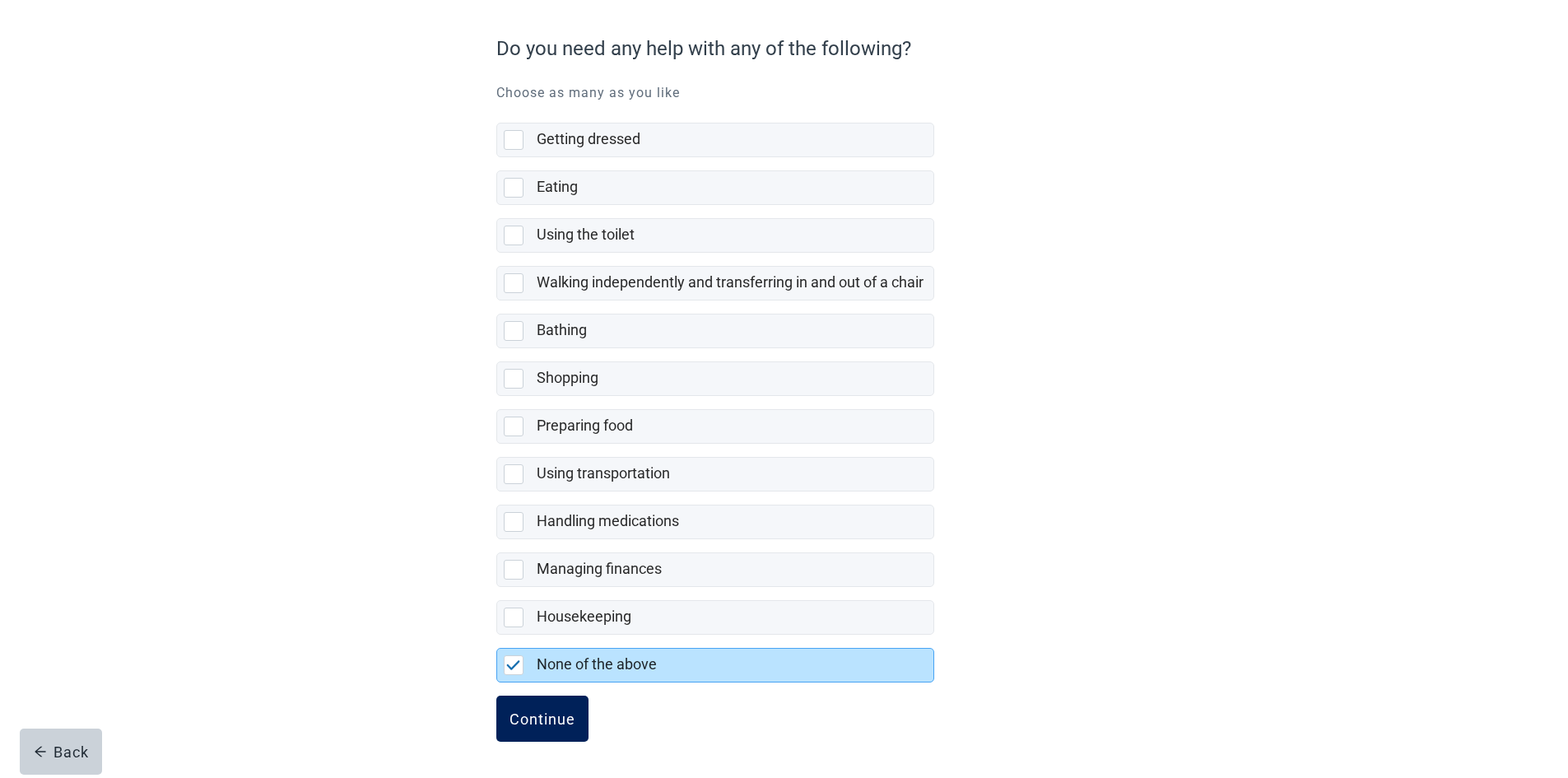
click at [531, 718] on div "Continue" at bounding box center [542, 719] width 66 height 16
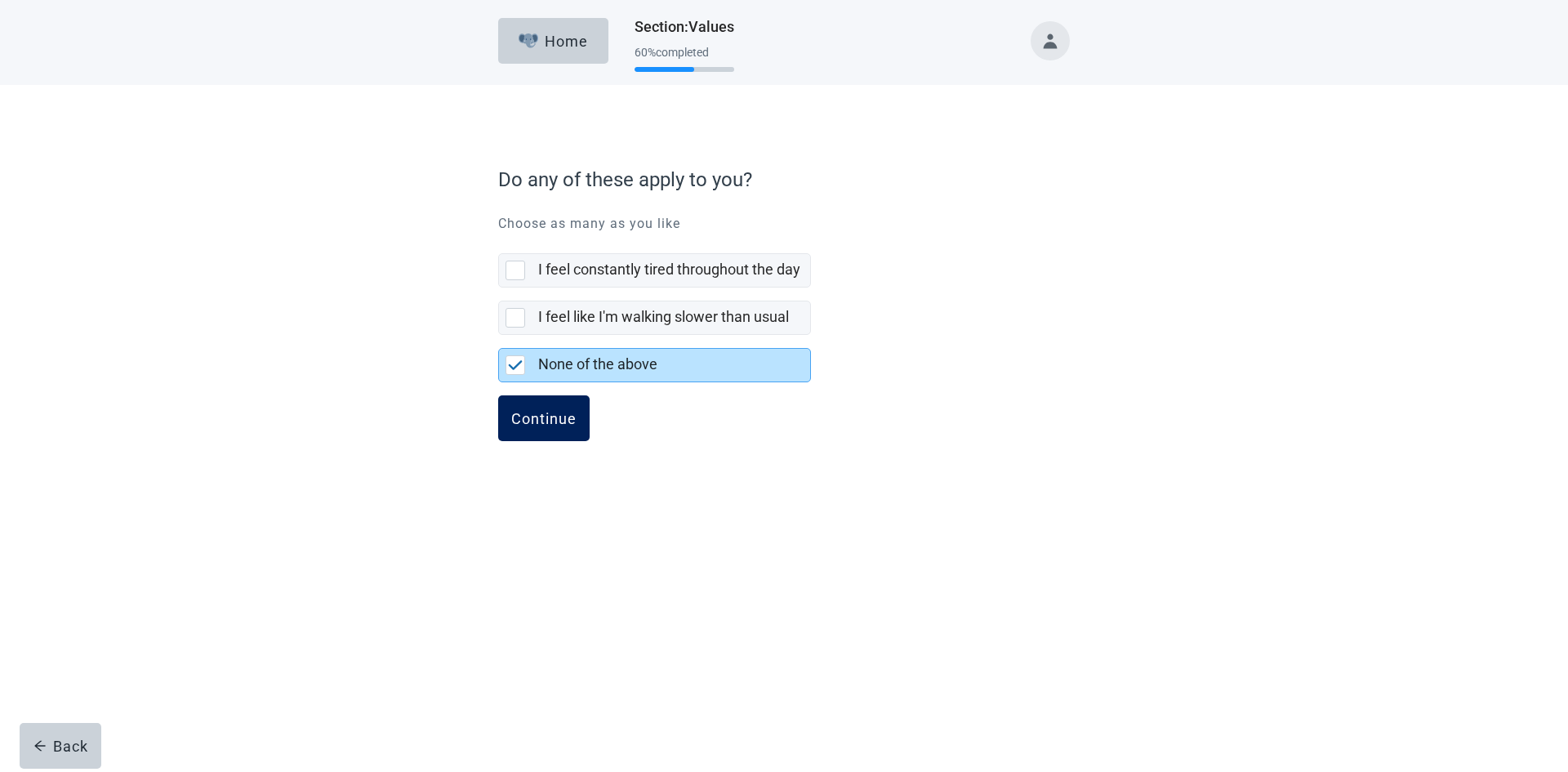
click at [553, 418] on div "Continue" at bounding box center [544, 418] width 65 height 16
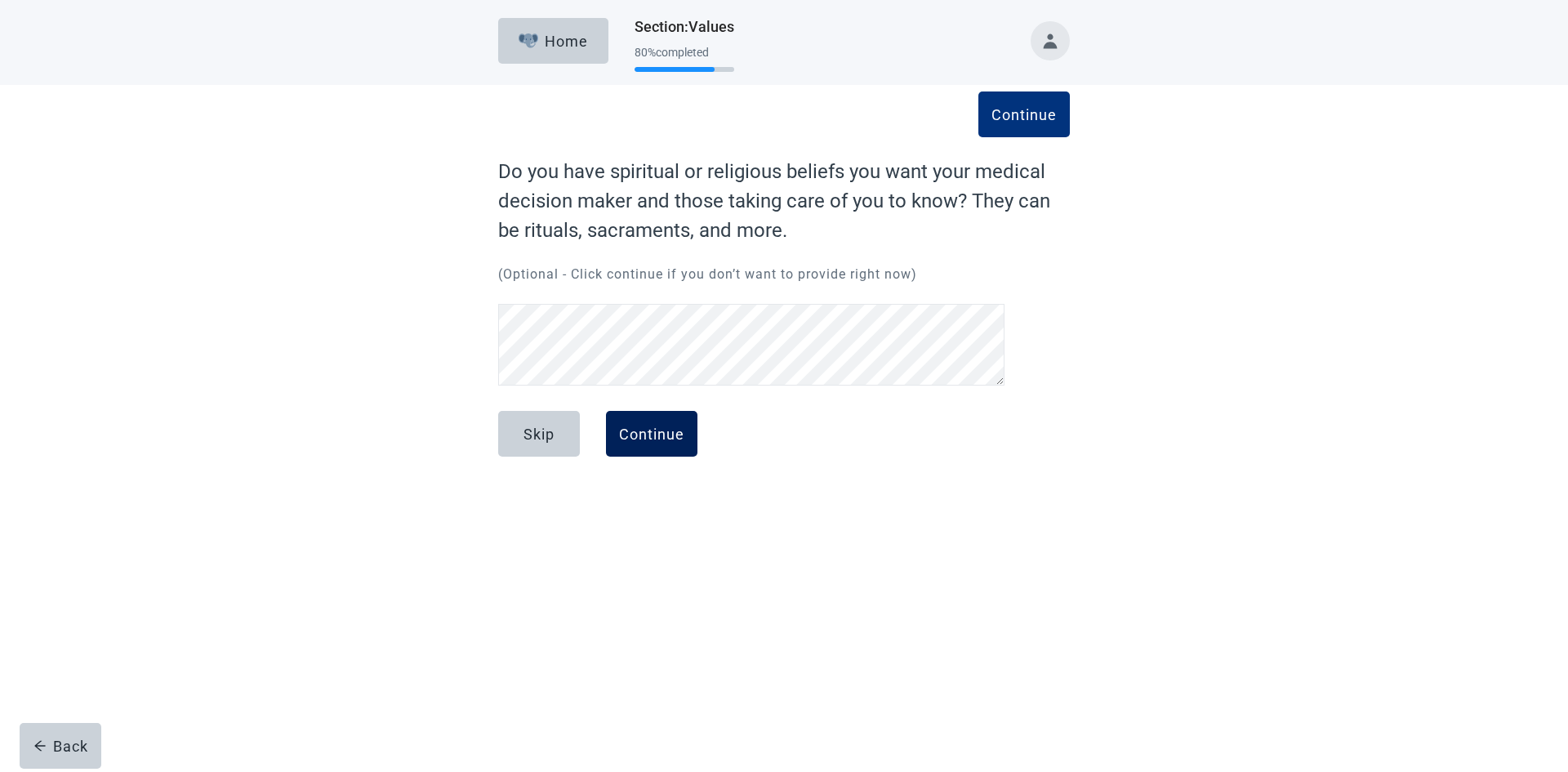
click at [647, 442] on div "Continue" at bounding box center [652, 433] width 65 height 16
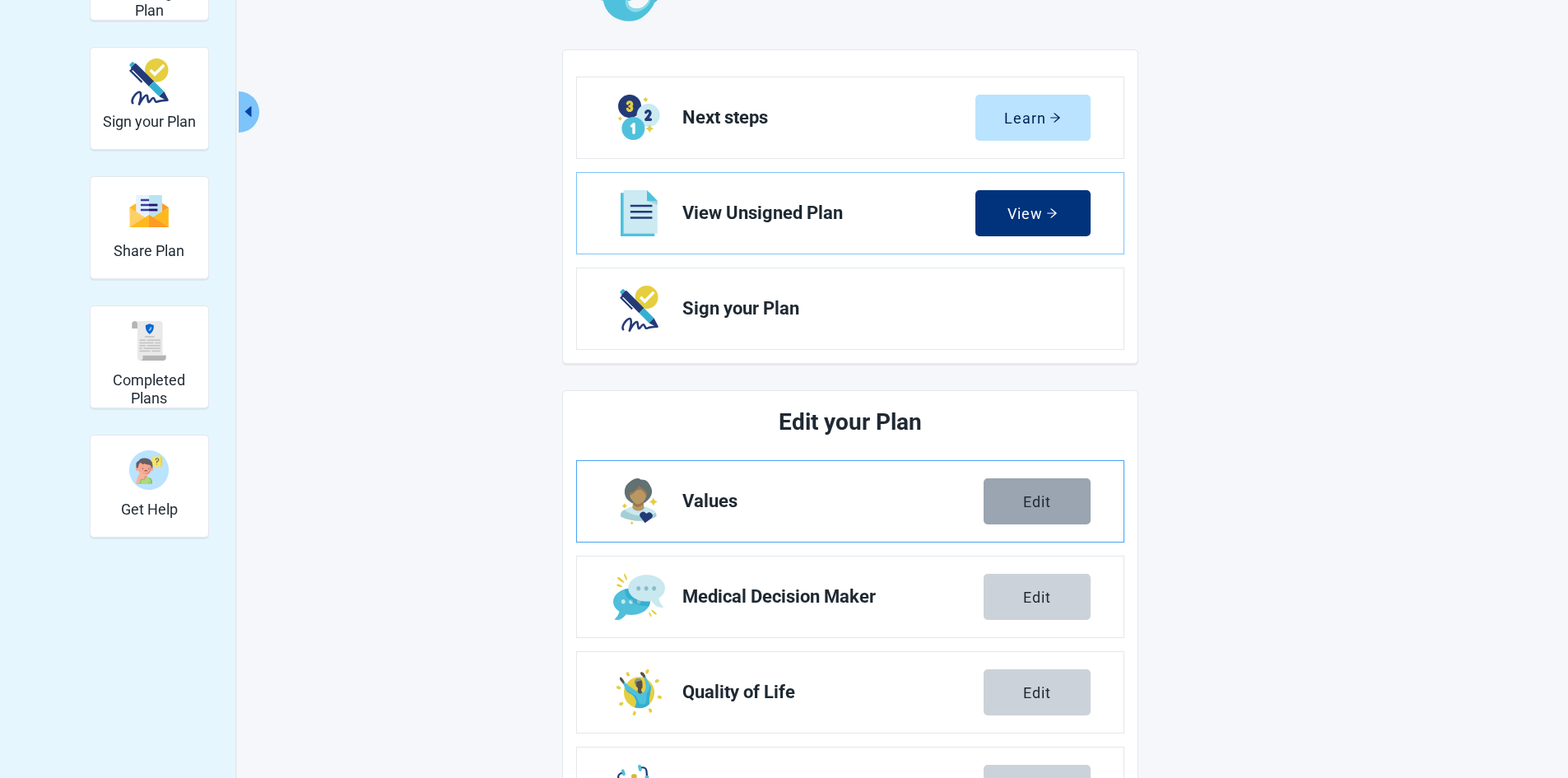
scroll to position [183, 0]
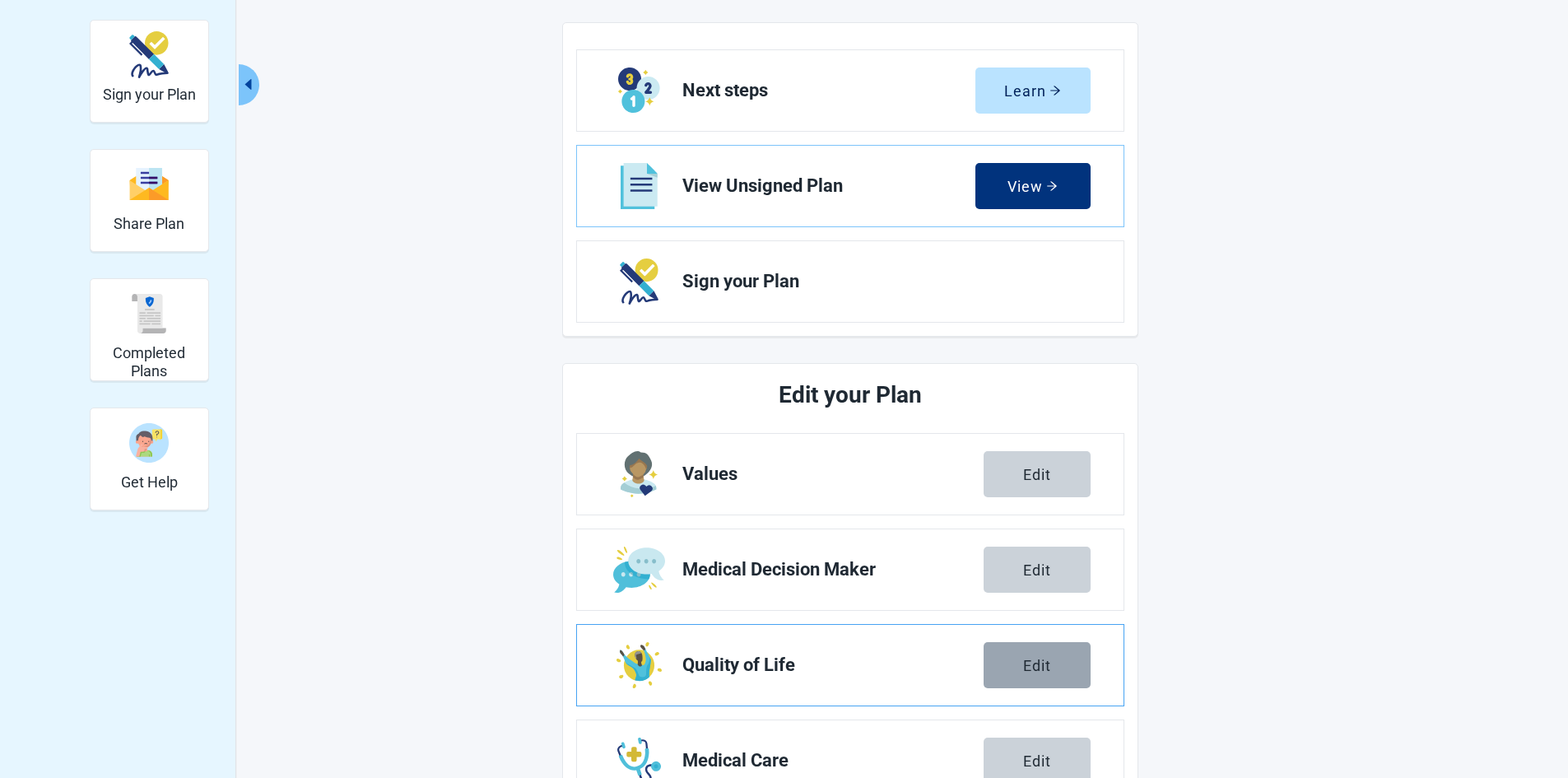
click at [1033, 672] on div "Edit" at bounding box center [1037, 665] width 28 height 16
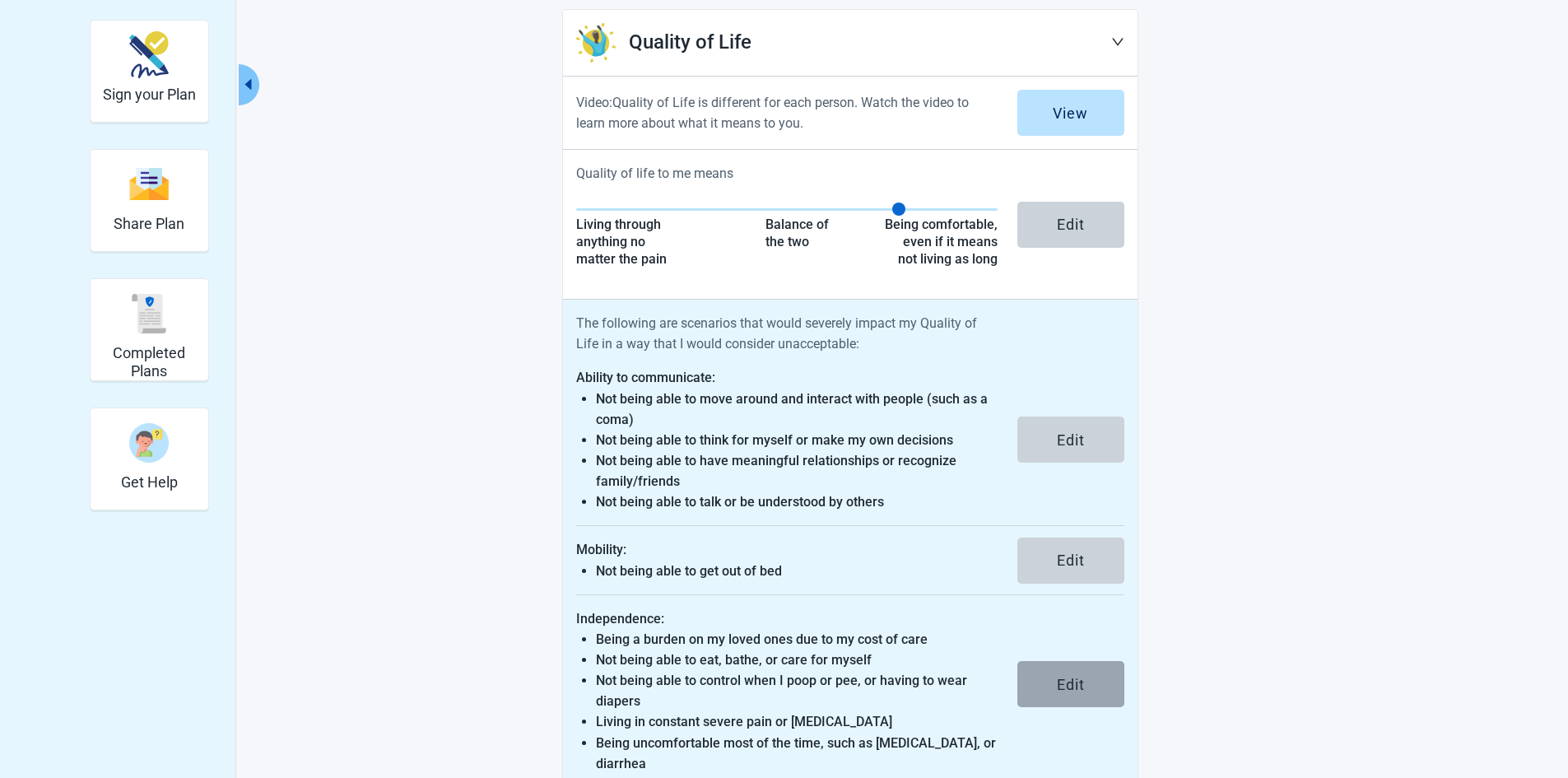
click at [1052, 687] on button "Edit" at bounding box center [1070, 684] width 107 height 46
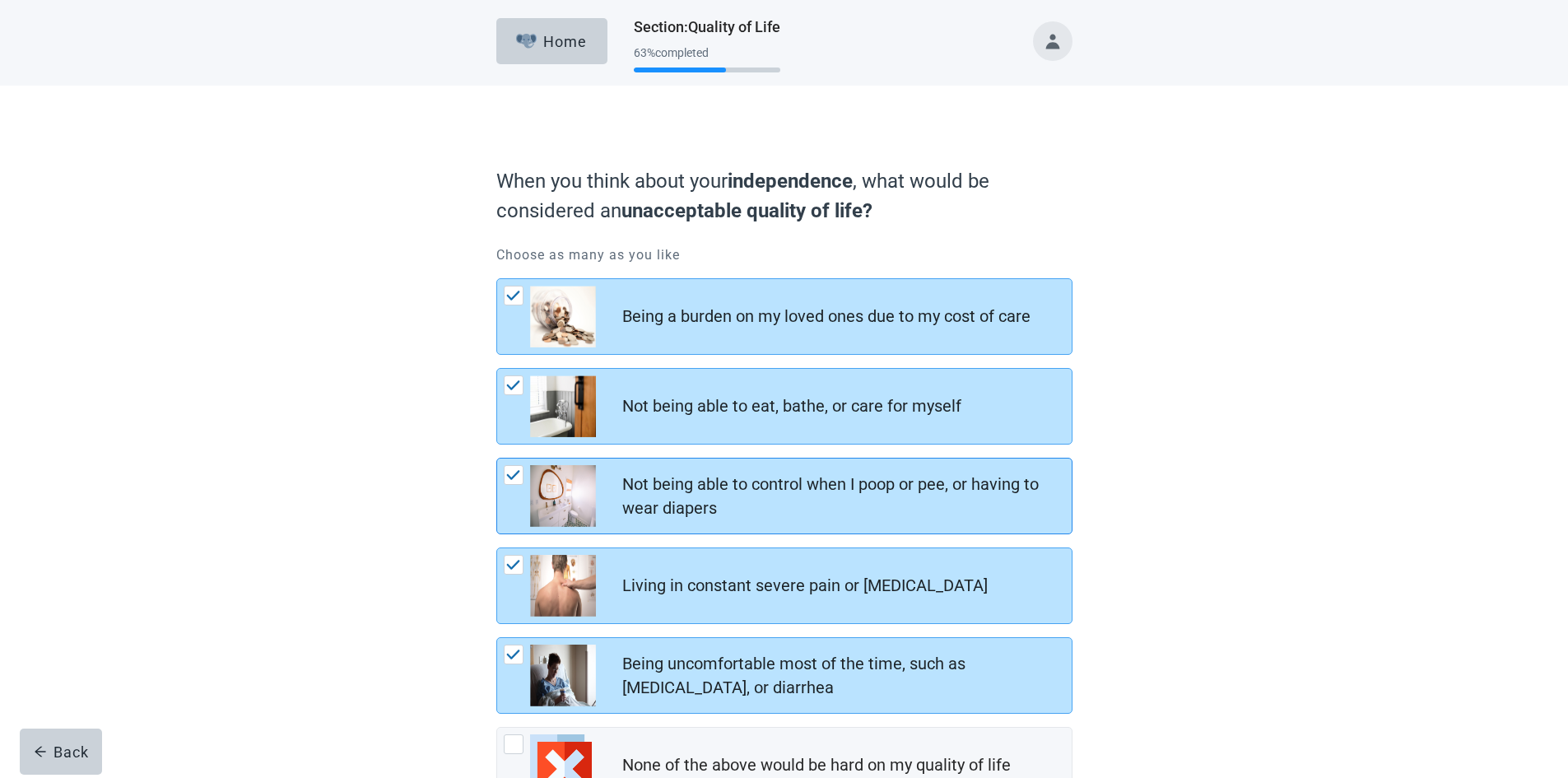
click at [509, 472] on img "Not being able to control when I poop or pee, or having to wear diapers, checkb…" at bounding box center [513, 475] width 15 height 10
click at [497, 458] on input "Not being able to control when I poop or pee, or having to wear diapers" at bounding box center [496, 457] width 1 height 1
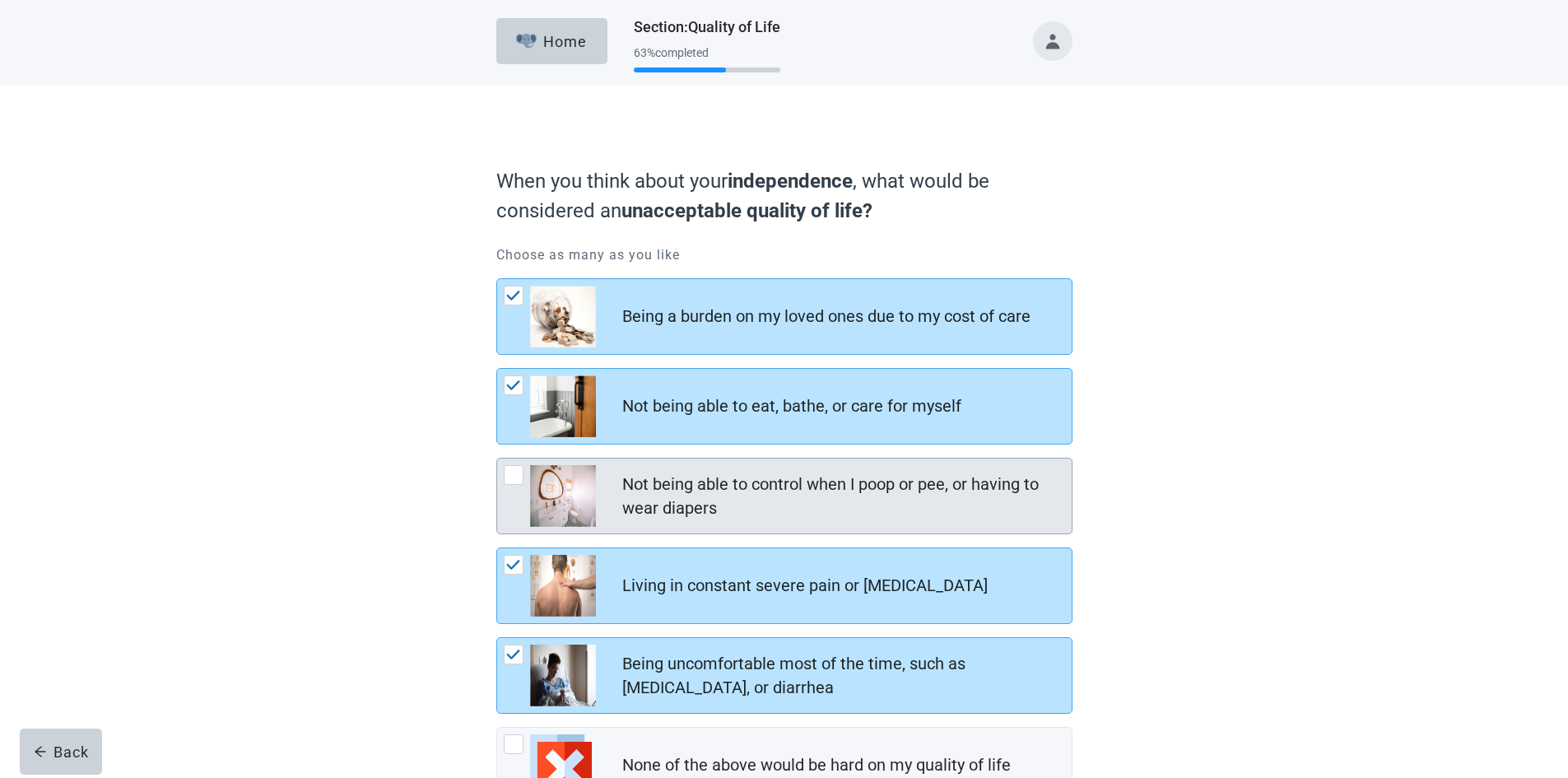
click at [509, 472] on div "Not being able to control when I poop or pee, or having to wear diapers, checkb…" at bounding box center [513, 475] width 20 height 20
click at [497, 458] on input "Not being able to control when I poop or pee, or having to wear diapers" at bounding box center [496, 457] width 1 height 1
checkbox input "true"
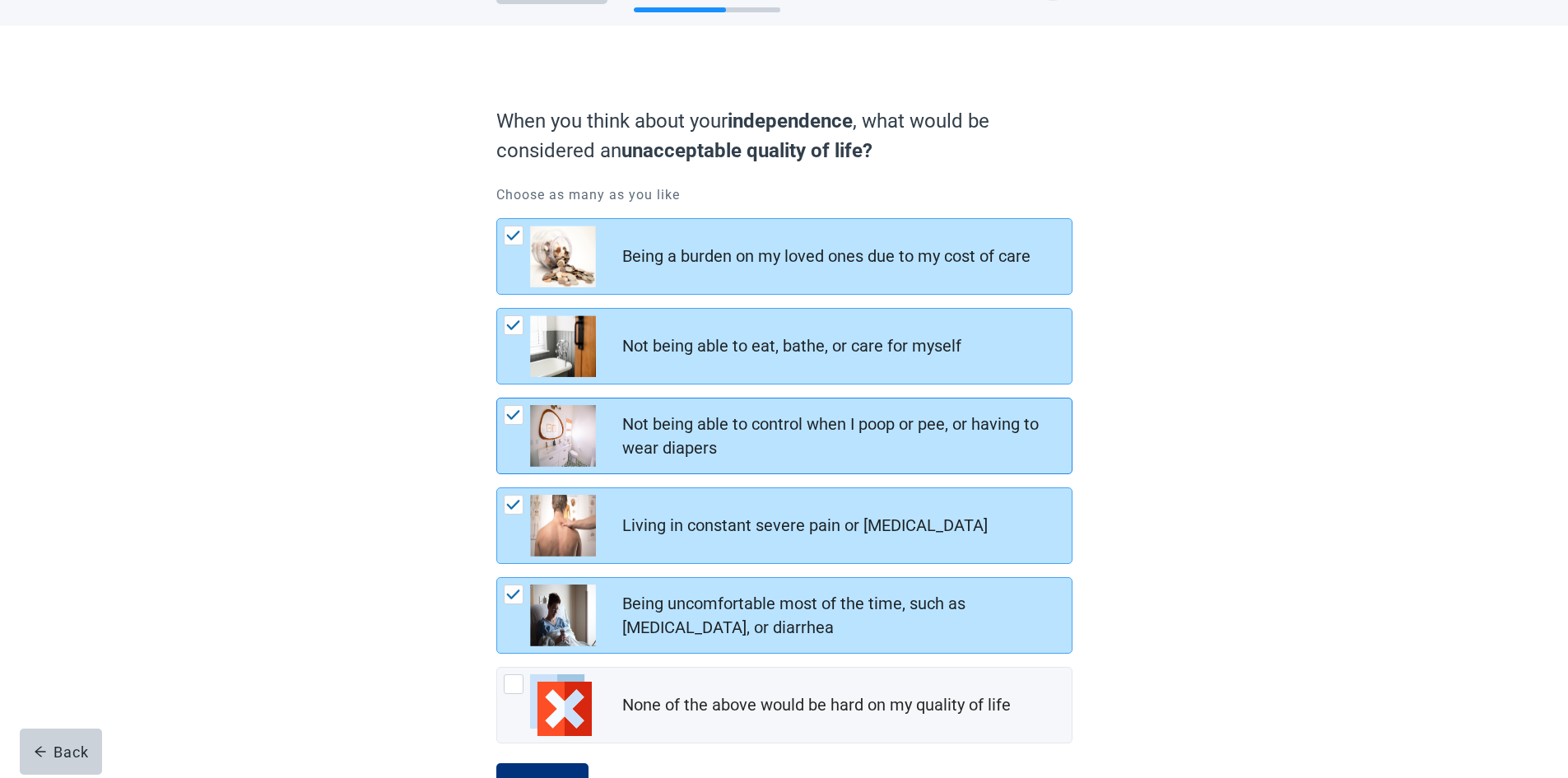
scroll to position [128, 0]
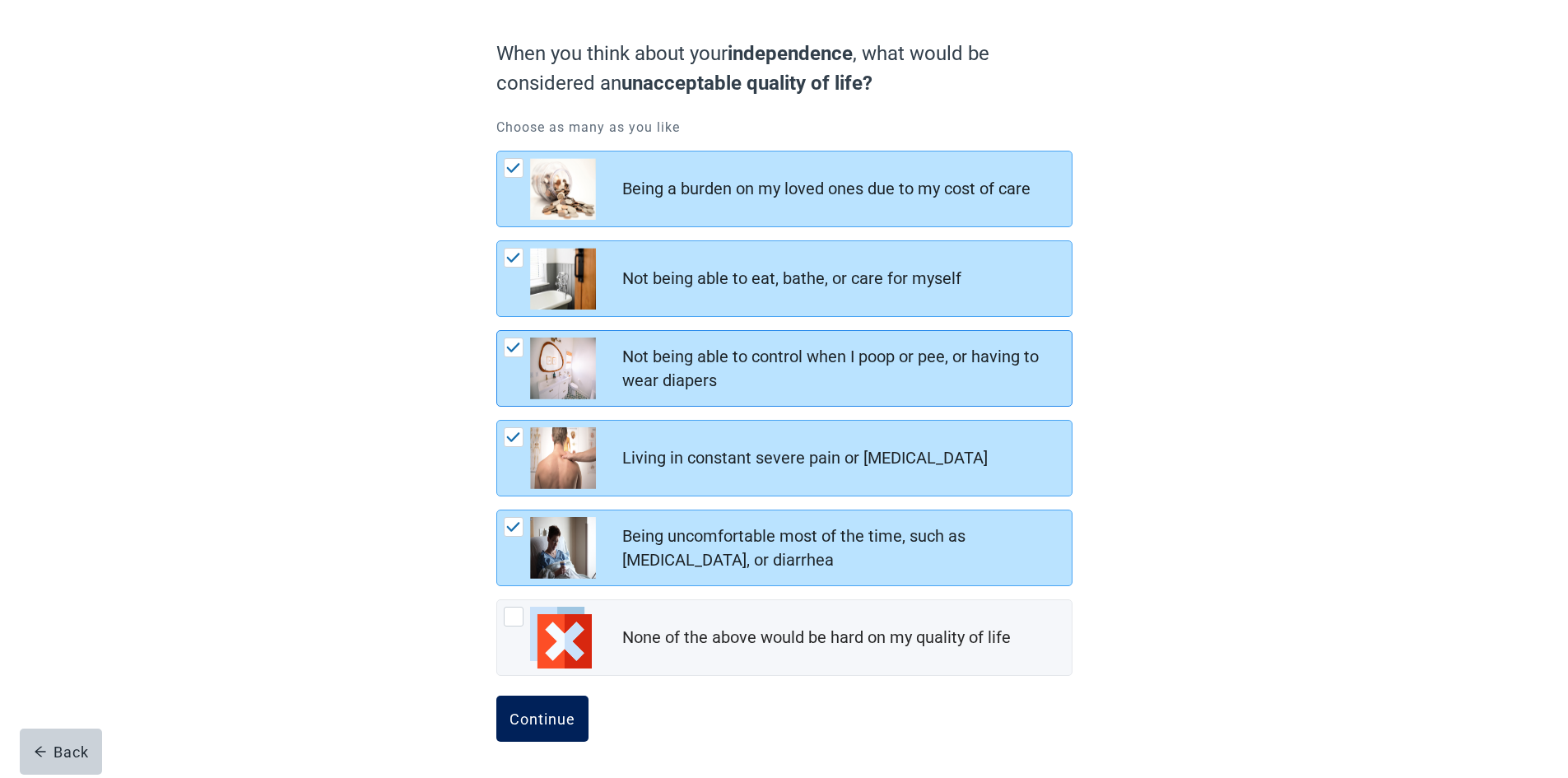
click at [525, 715] on div "Continue" at bounding box center [542, 719] width 66 height 16
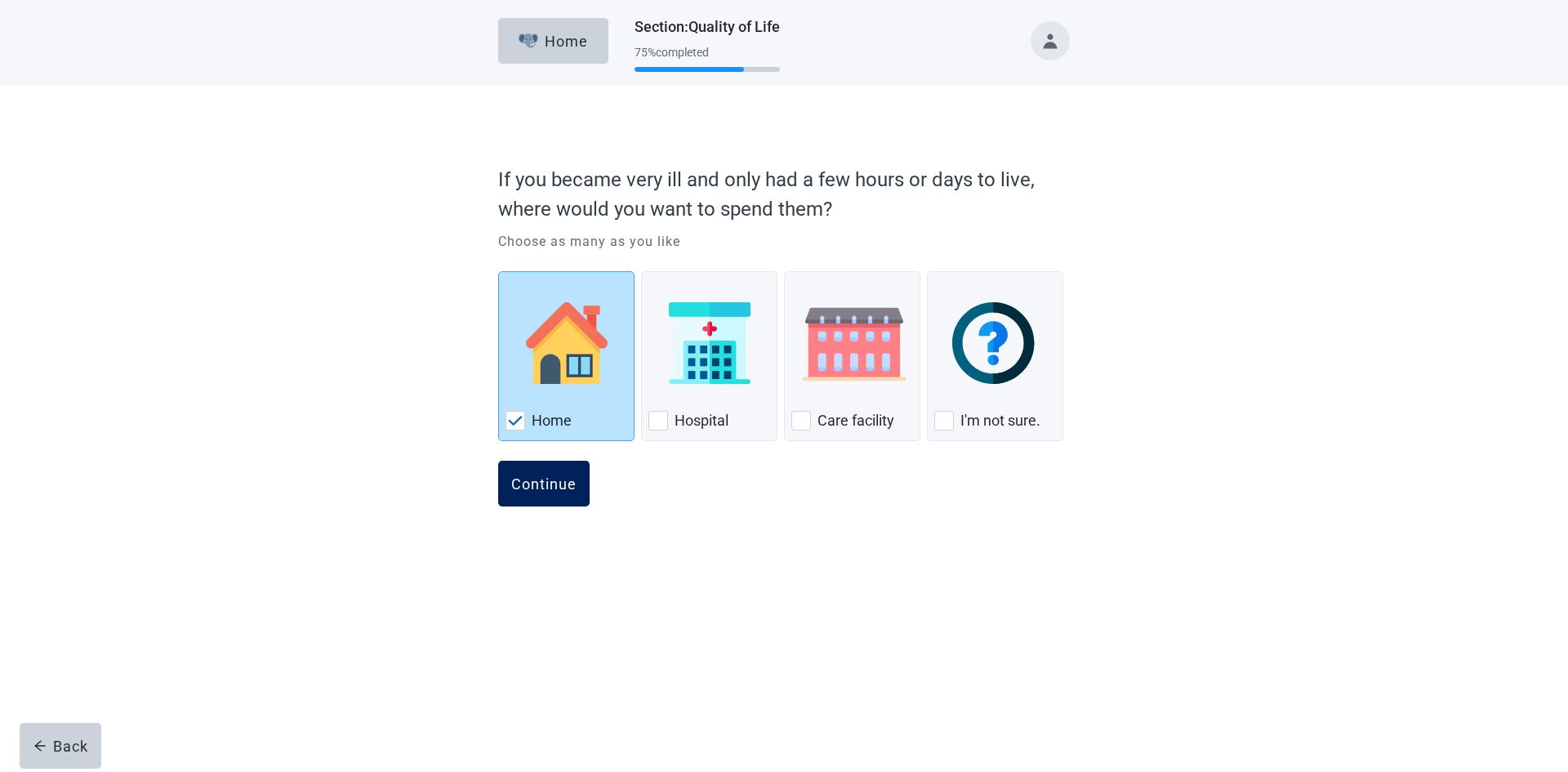
click at [539, 476] on div "Continue" at bounding box center [544, 483] width 65 height 16
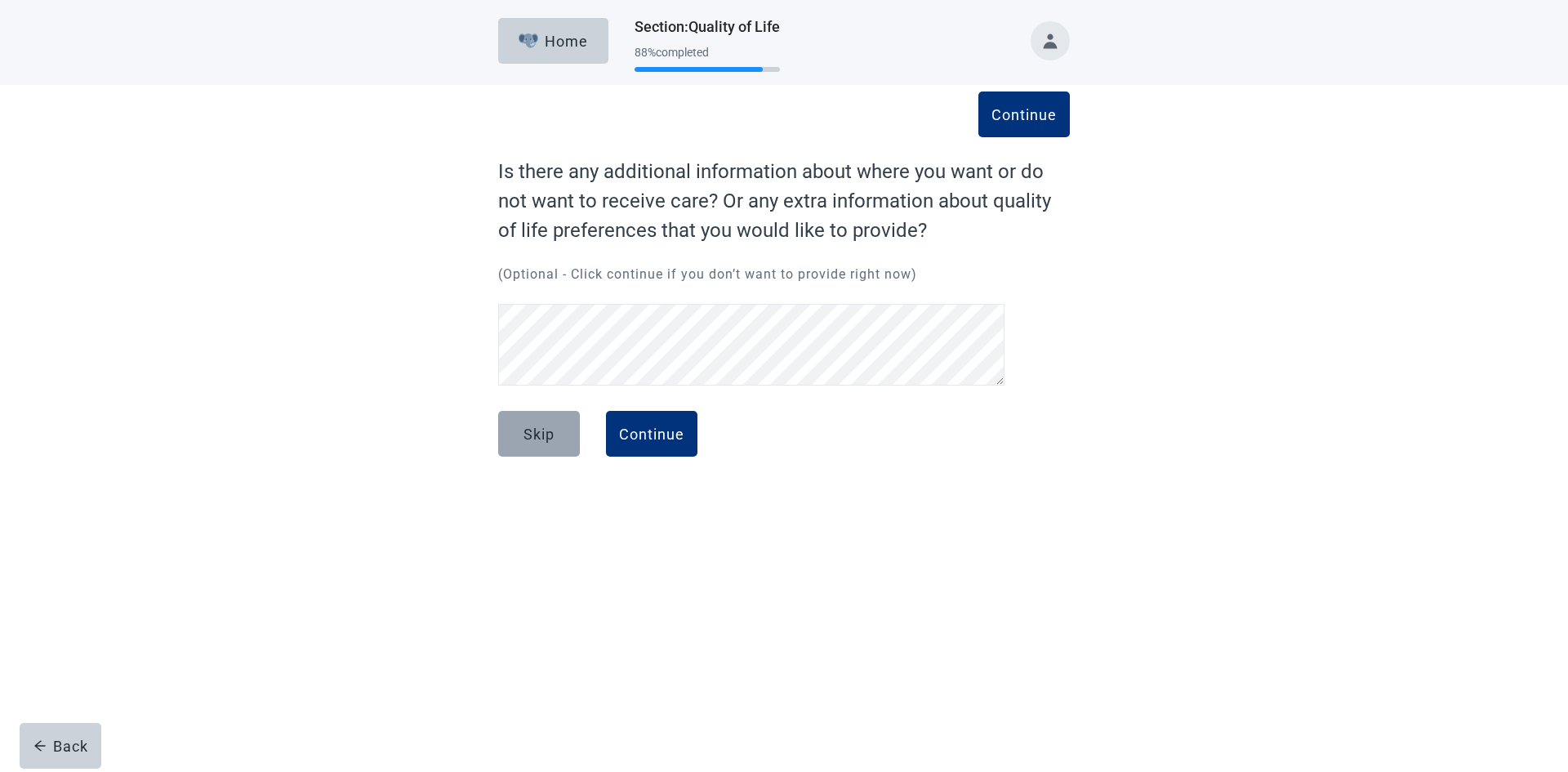
click at [524, 430] on div "Skip" at bounding box center [539, 433] width 31 height 16
click at [662, 433] on div "Continue" at bounding box center [652, 433] width 65 height 16
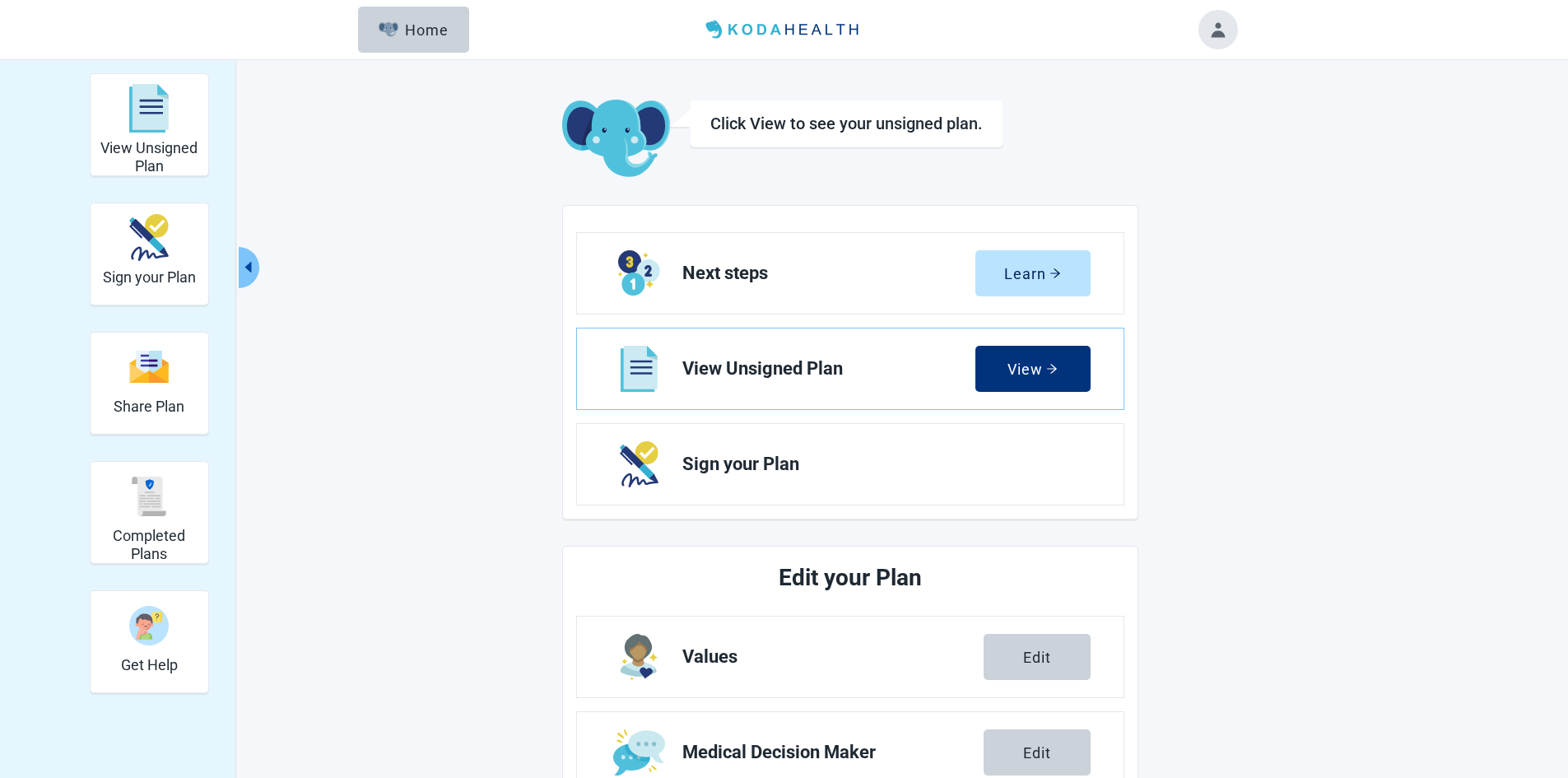
click at [252, 269] on icon "caret-left" at bounding box center [248, 267] width 16 height 16
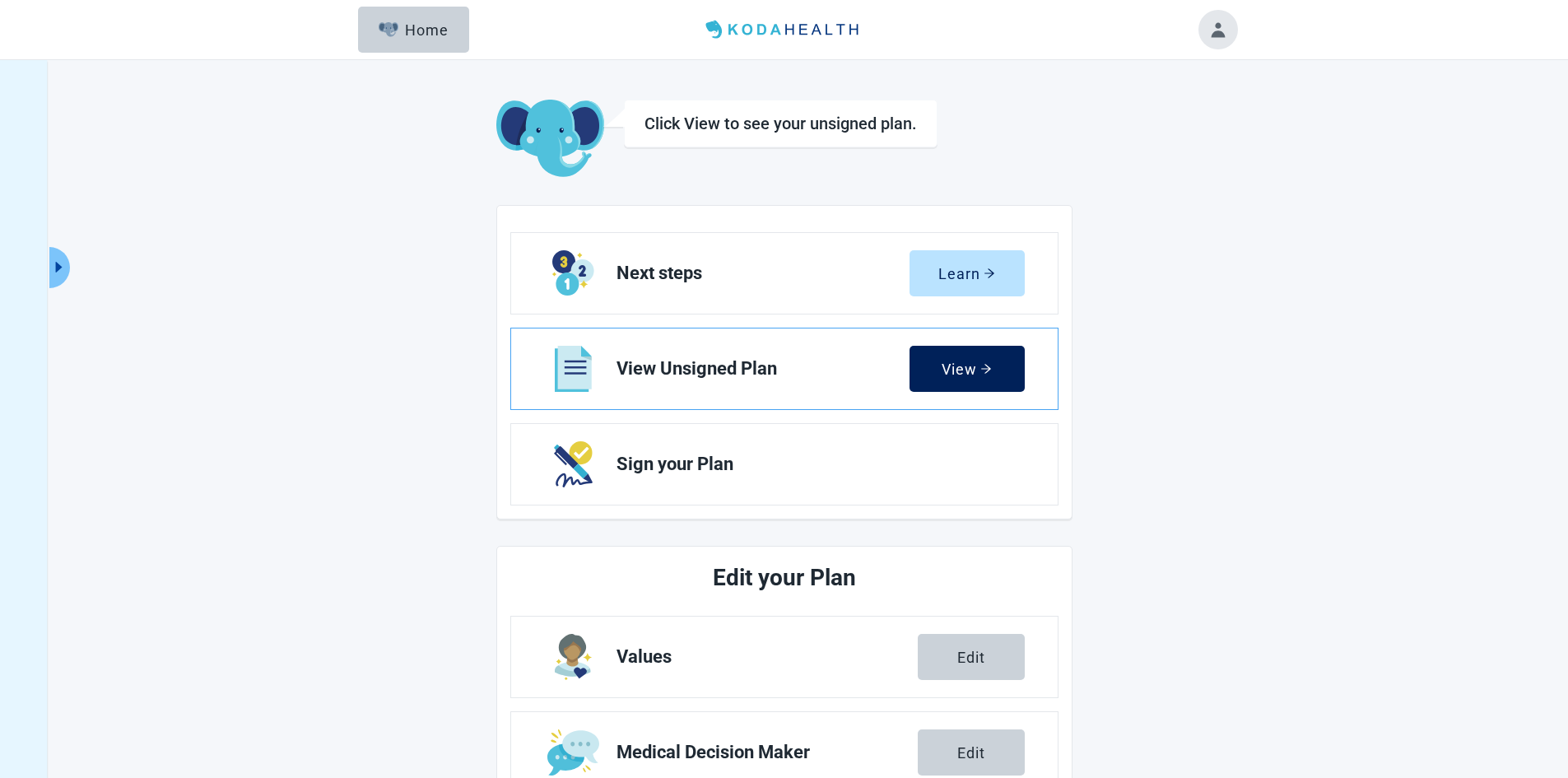
click at [978, 363] on div "View" at bounding box center [967, 368] width 50 height 16
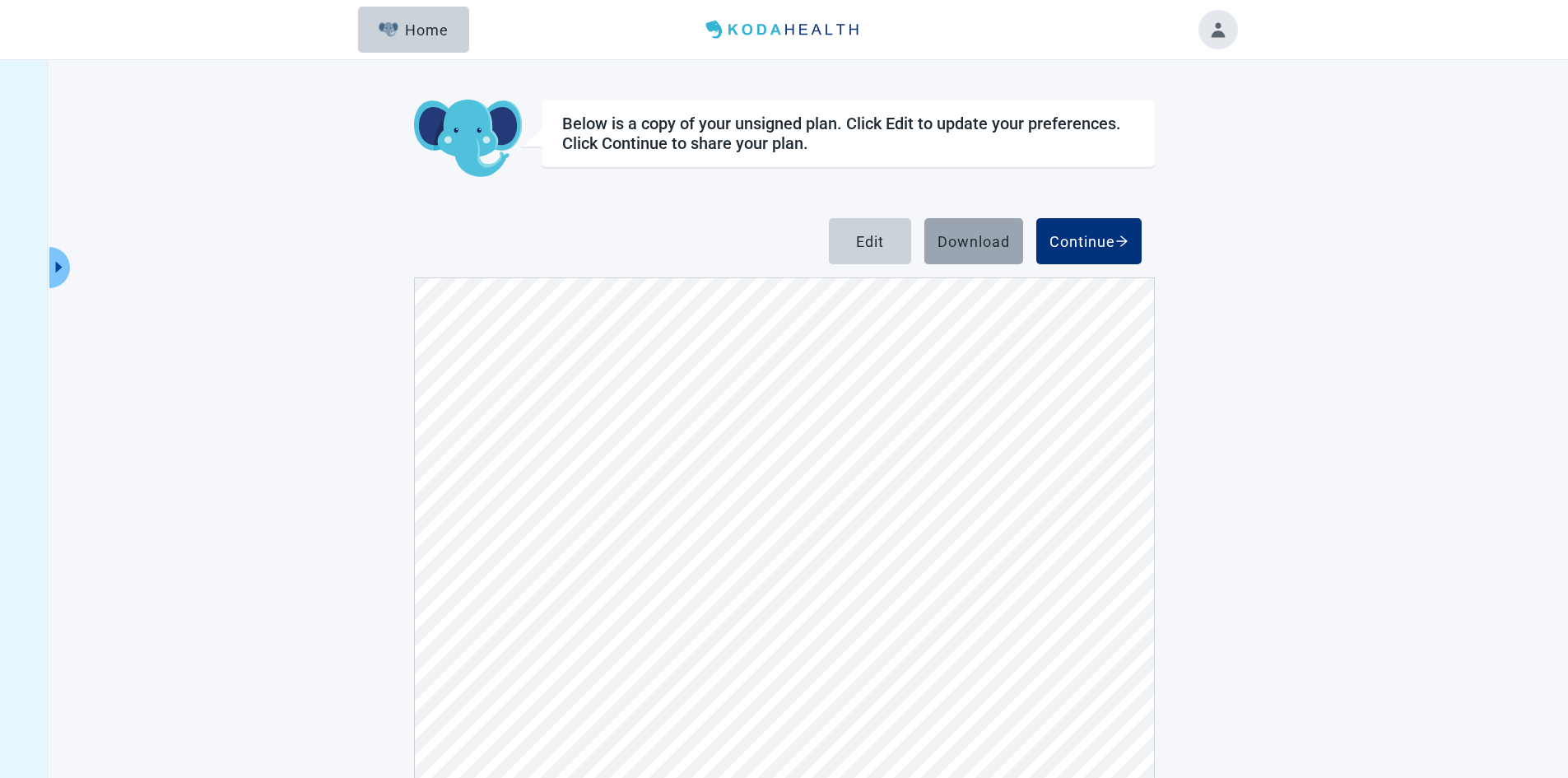
click at [963, 240] on div "Download" at bounding box center [974, 241] width 73 height 16
click at [409, 30] on div "Home" at bounding box center [414, 30] width 71 height 16
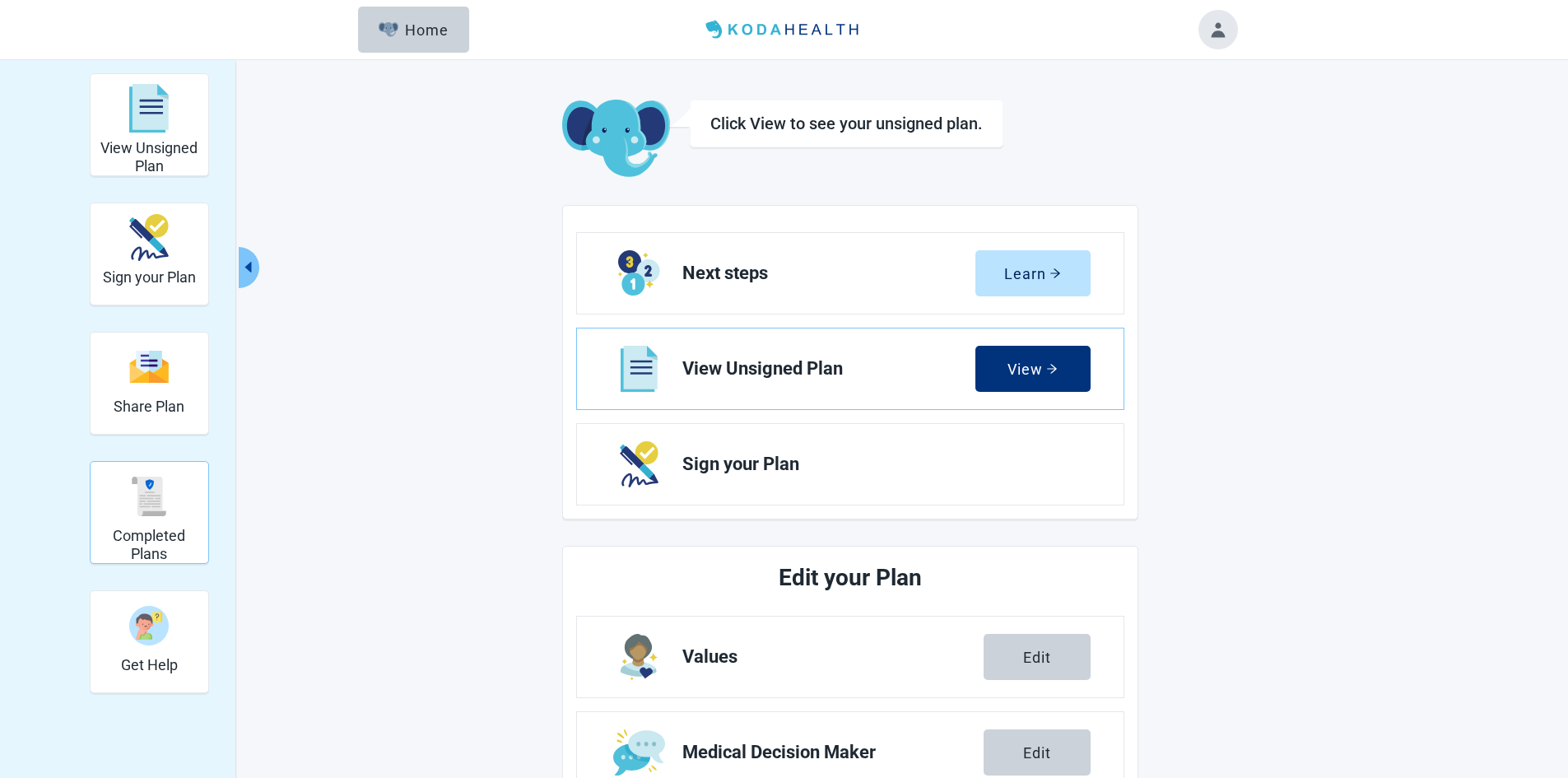
click at [162, 519] on div "Completed Plans" at bounding box center [149, 495] width 105 height 62
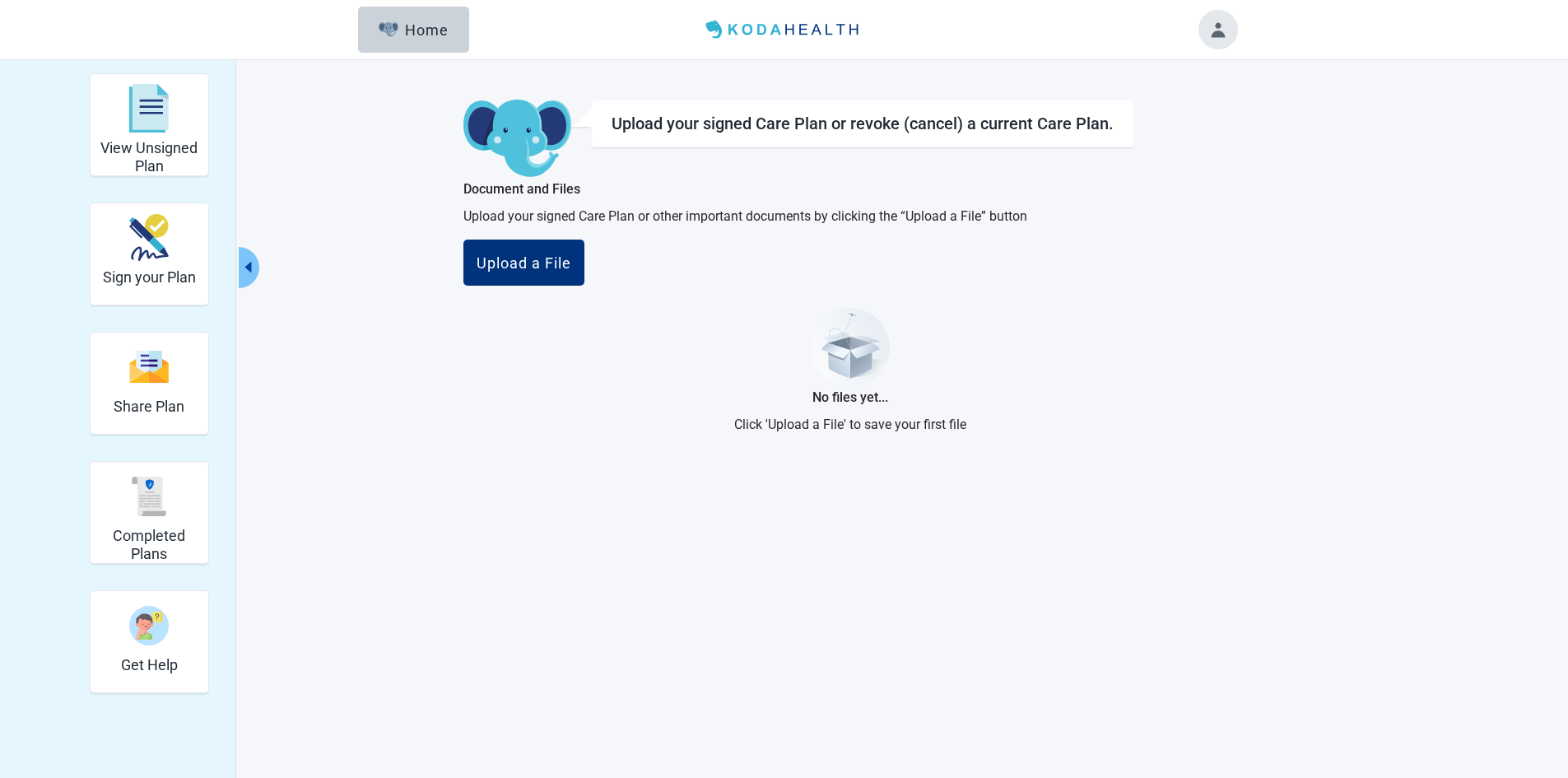
click at [1213, 24] on button "Toggle account menu" at bounding box center [1218, 30] width 40 height 40
click at [1186, 97] on span "My Profile" at bounding box center [1179, 89] width 59 height 16
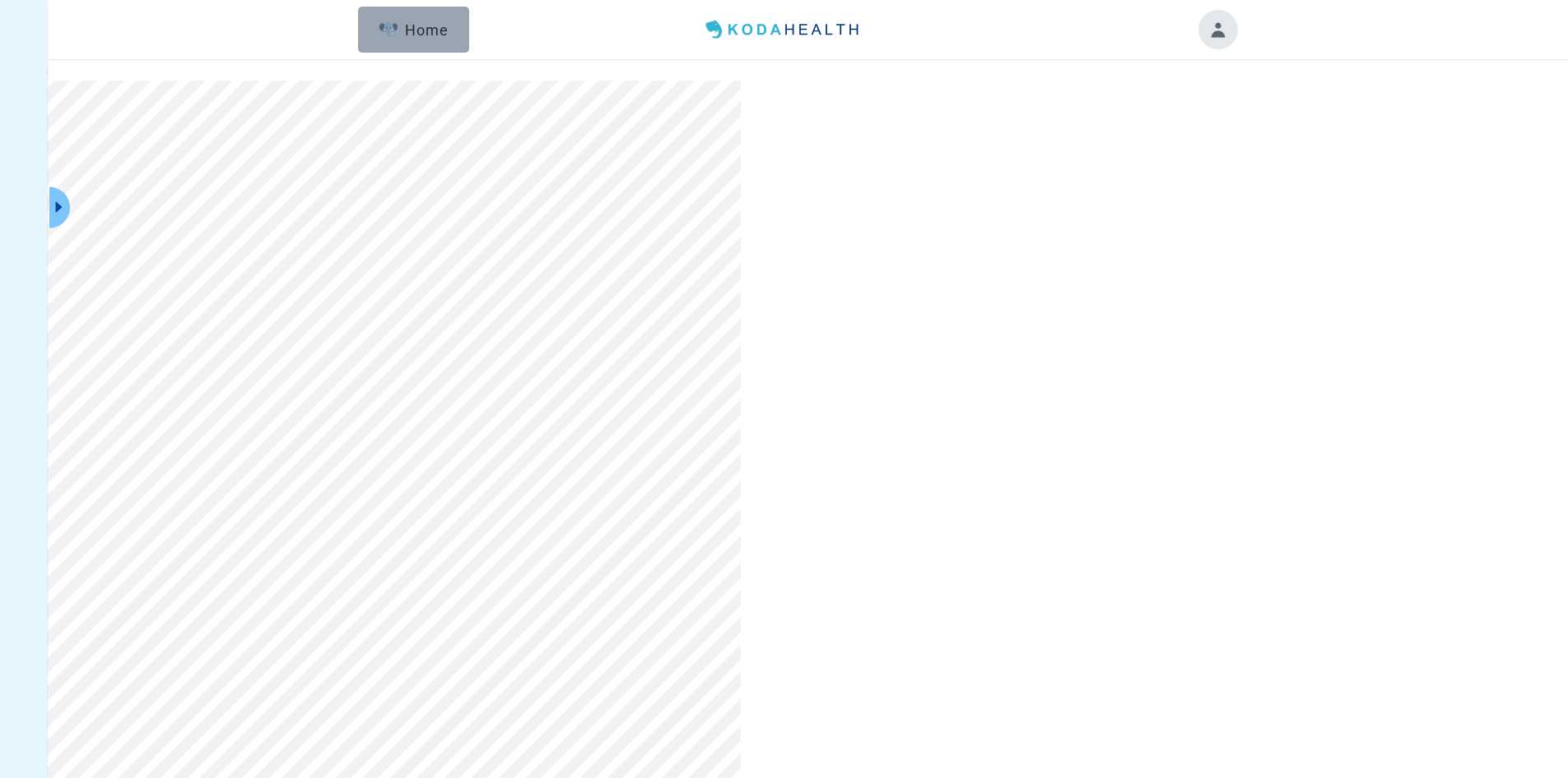
click at [397, 28] on img "button" at bounding box center [388, 30] width 21 height 15
